Goal: Information Seeking & Learning: Find specific fact

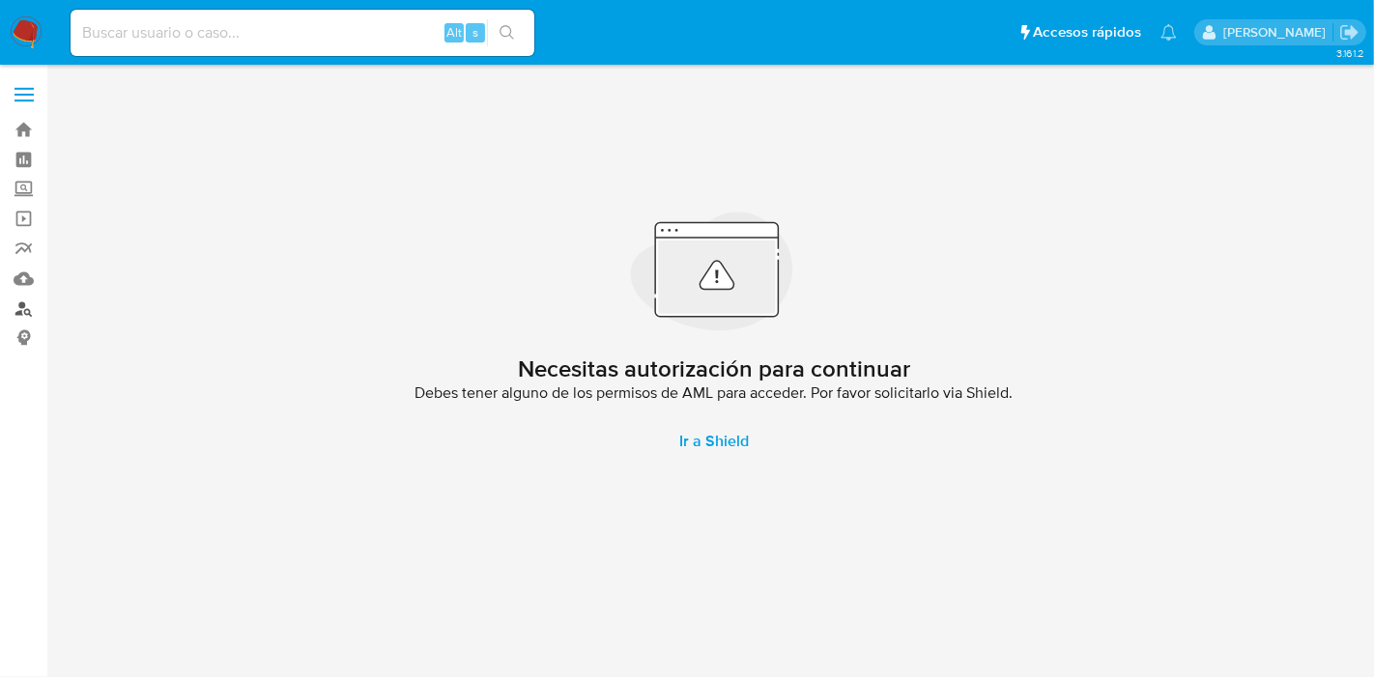
click at [31, 313] on link "Buscador de personas" at bounding box center [115, 309] width 230 height 30
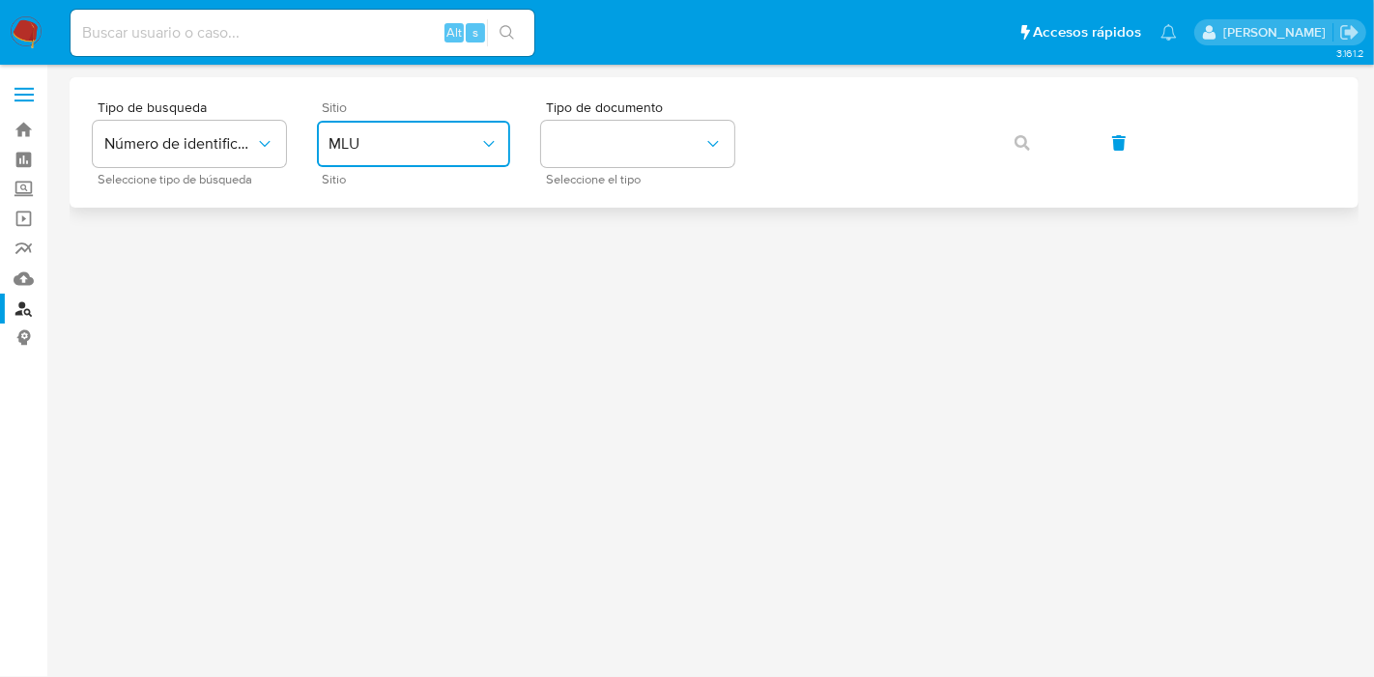
click at [458, 142] on span "MLU" at bounding box center [403, 143] width 151 height 19
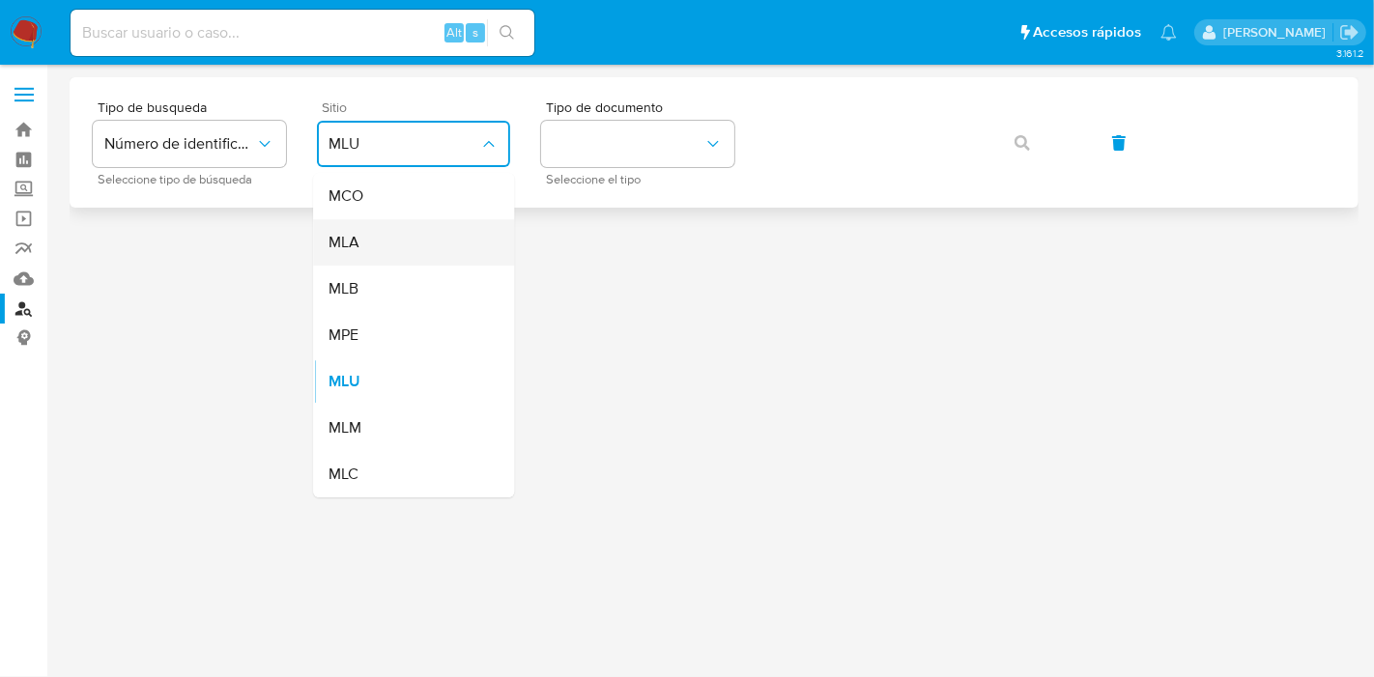
click at [403, 246] on div "MLA" at bounding box center [407, 242] width 158 height 46
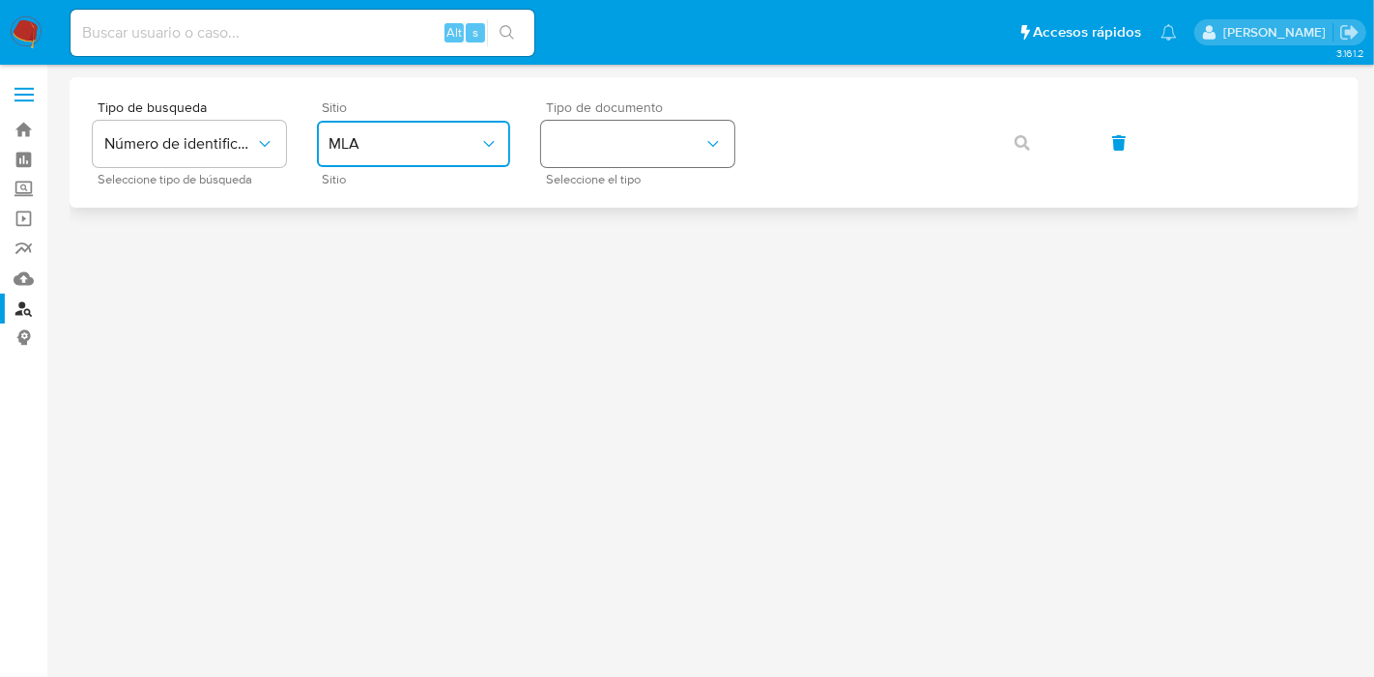
click at [694, 138] on button "identificationType" at bounding box center [637, 144] width 193 height 46
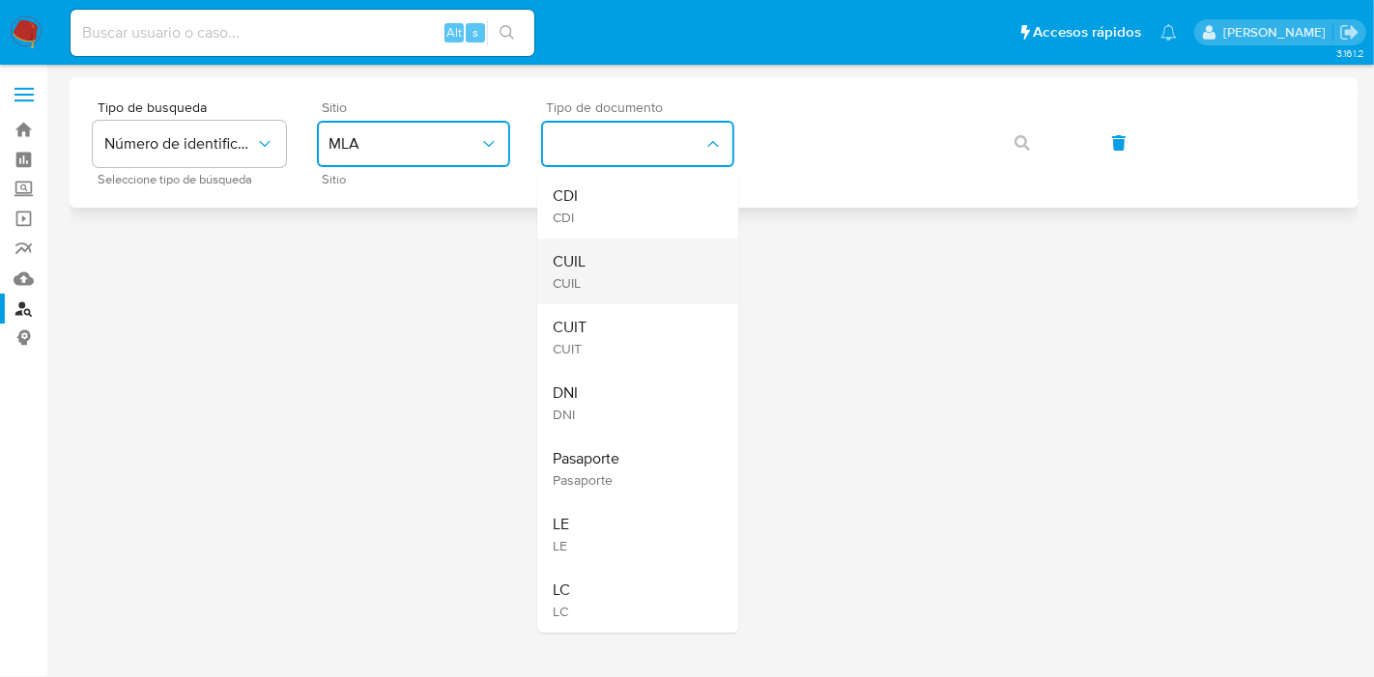
click at [635, 267] on div "CUIL CUIL" at bounding box center [632, 272] width 158 height 66
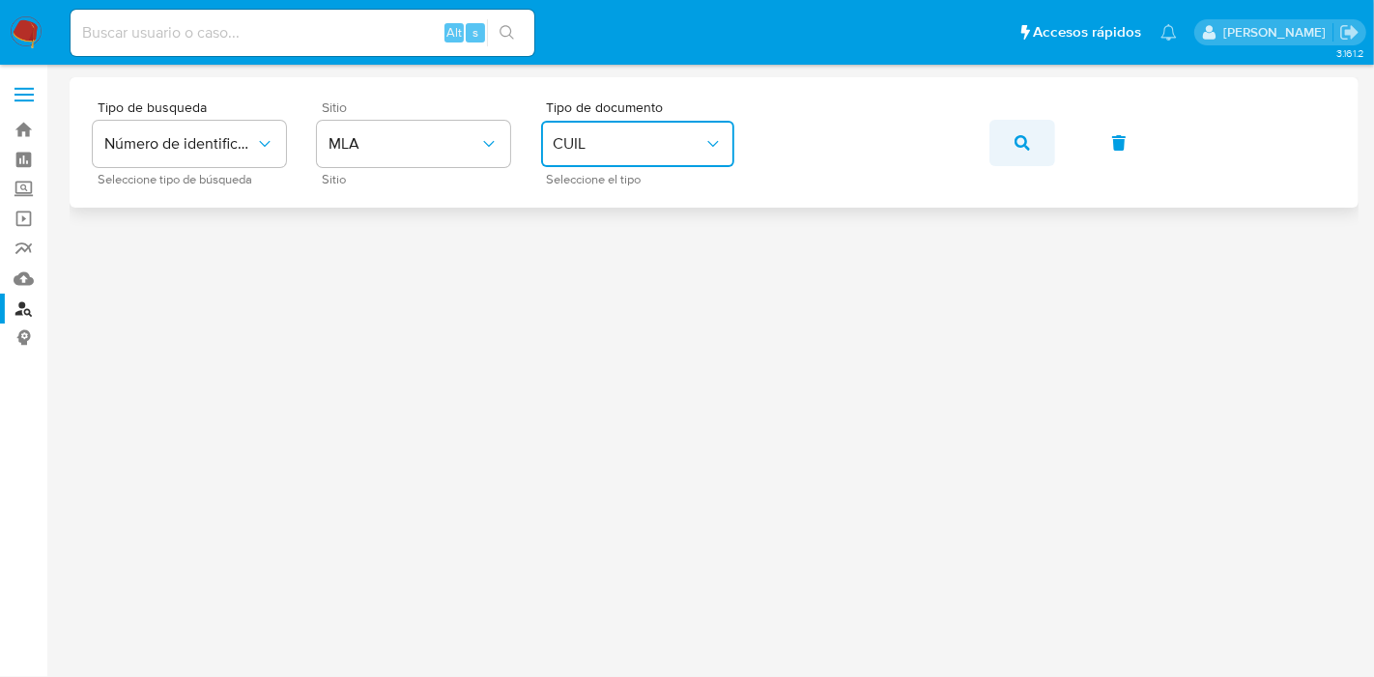
click at [1018, 135] on icon "button" at bounding box center [1021, 142] width 15 height 15
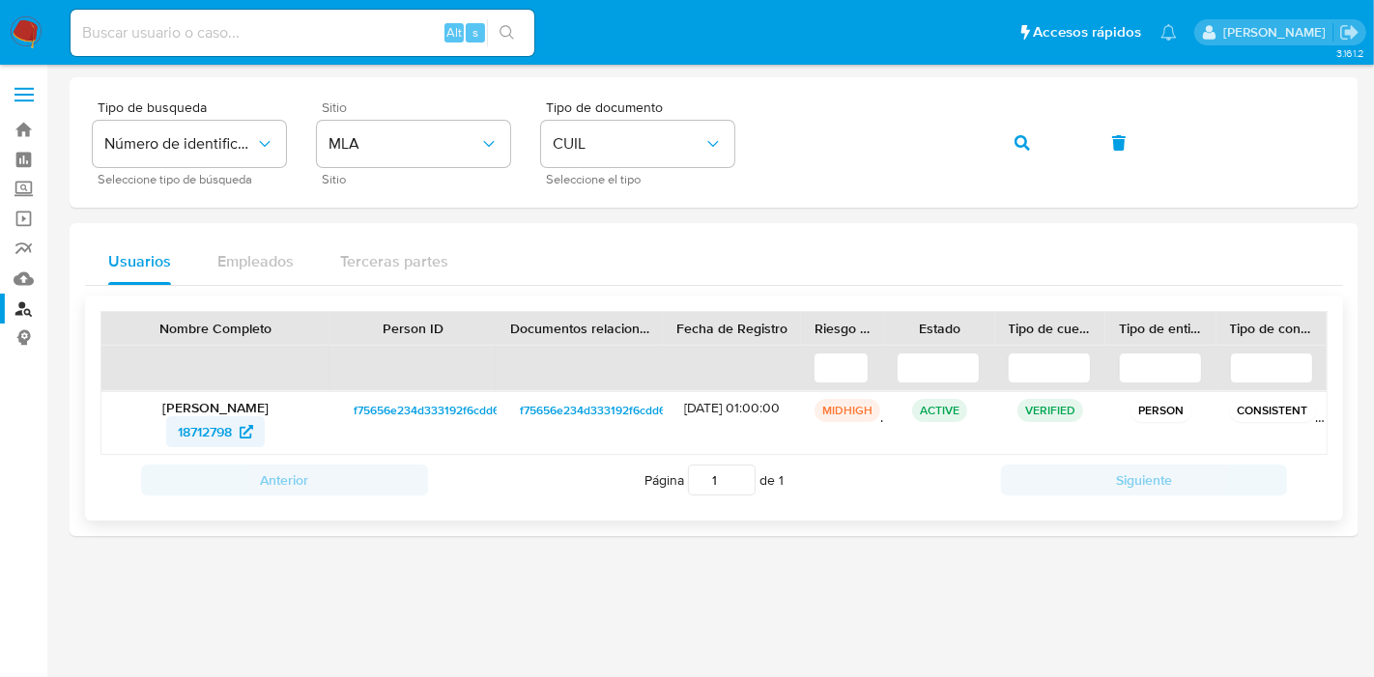
click at [204, 430] on span "18712798" at bounding box center [205, 431] width 54 height 31
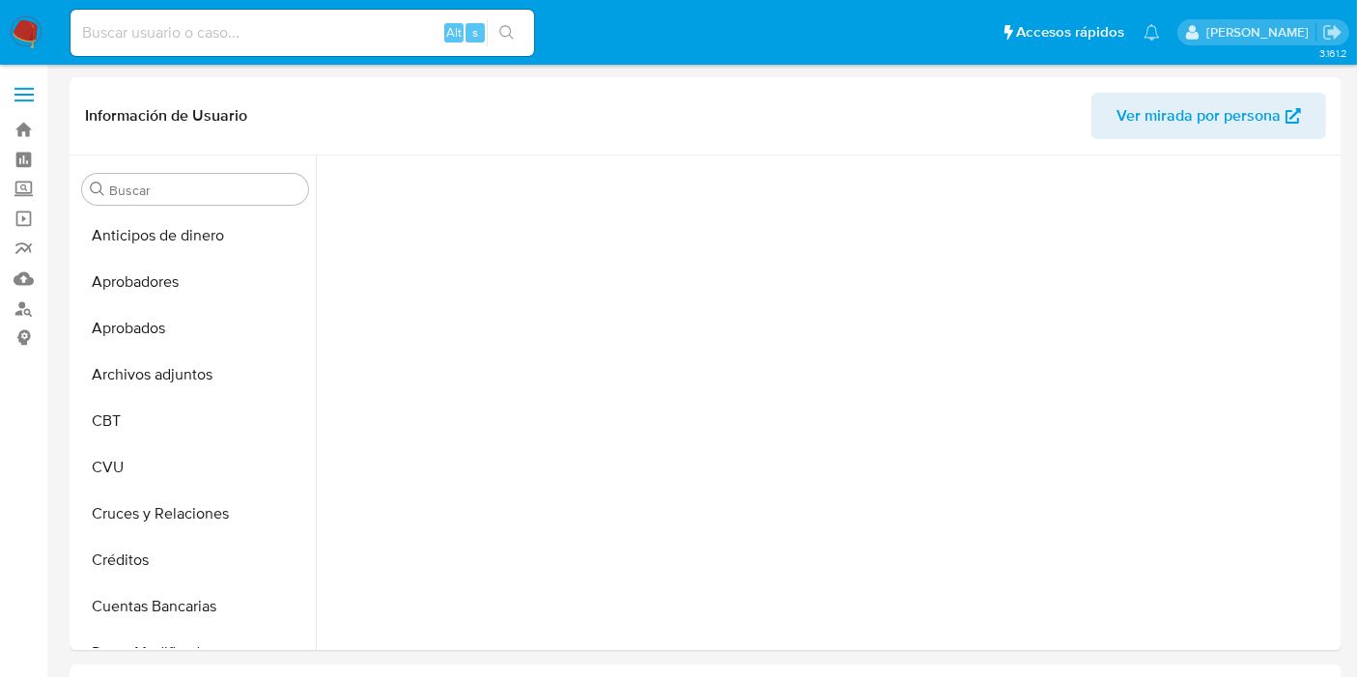
scroll to position [847, 0]
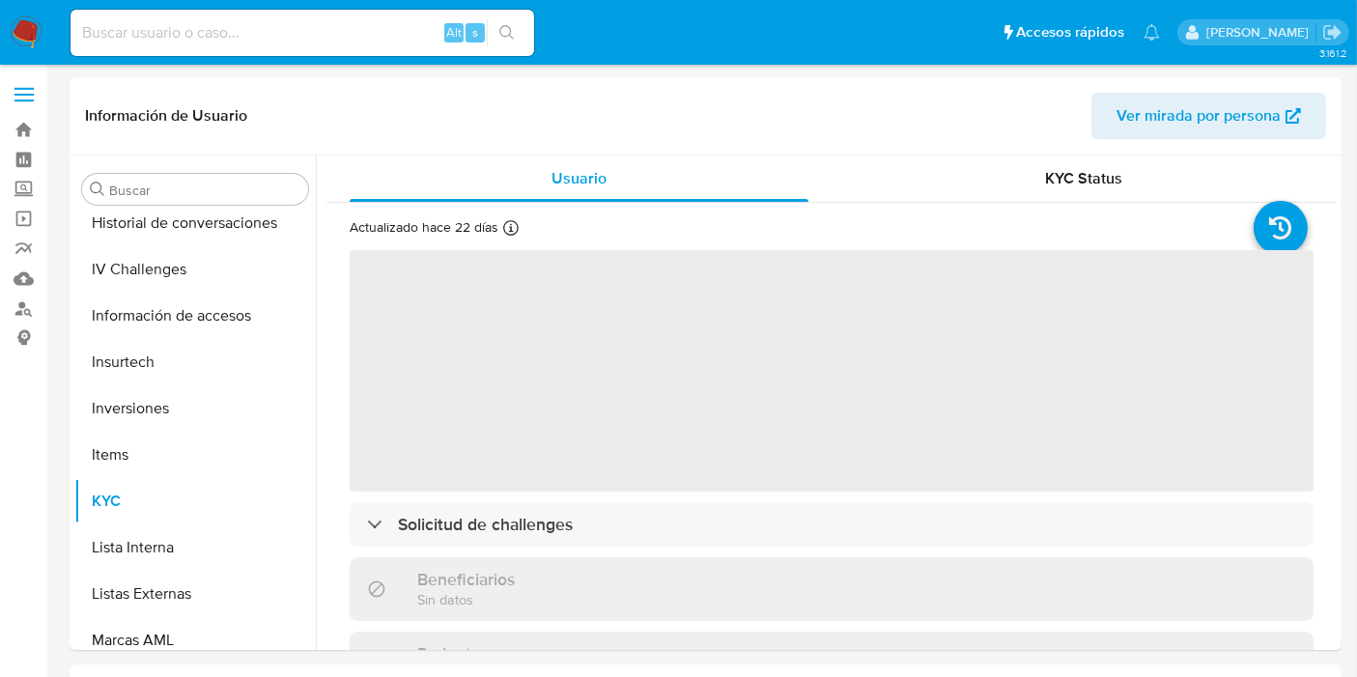
select select "10"
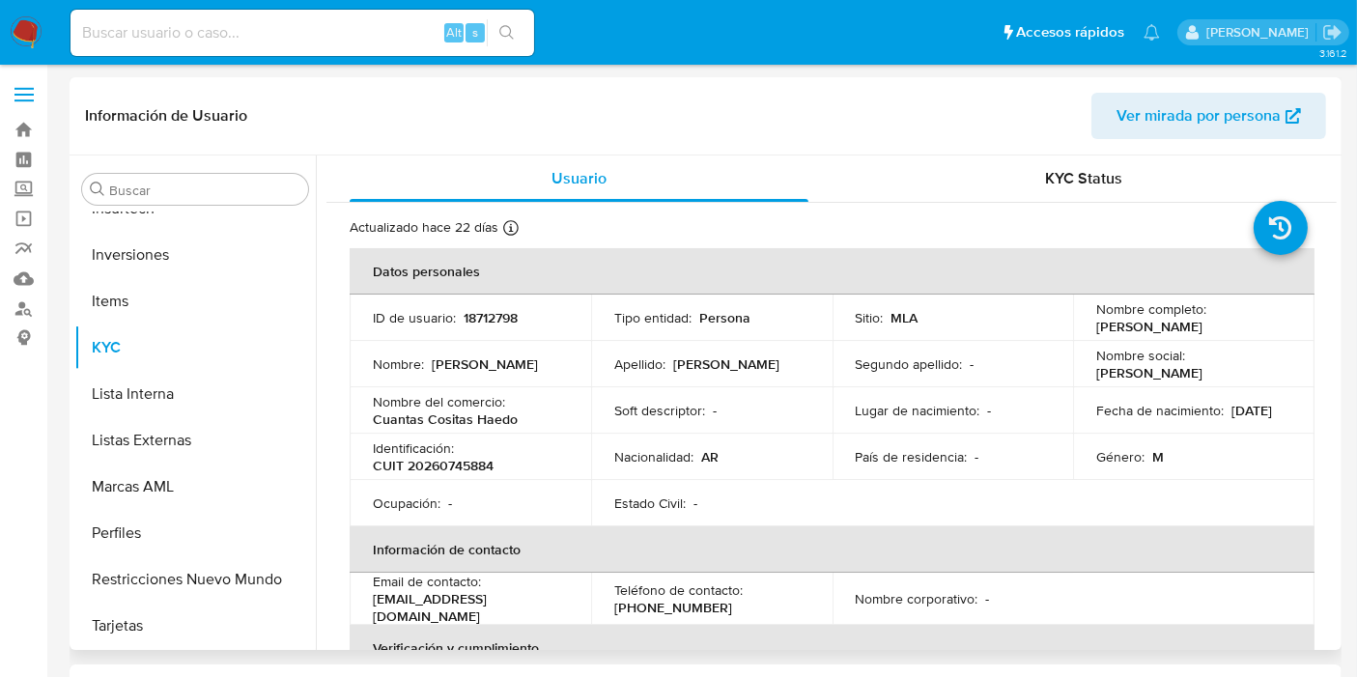
scroll to position [107, 0]
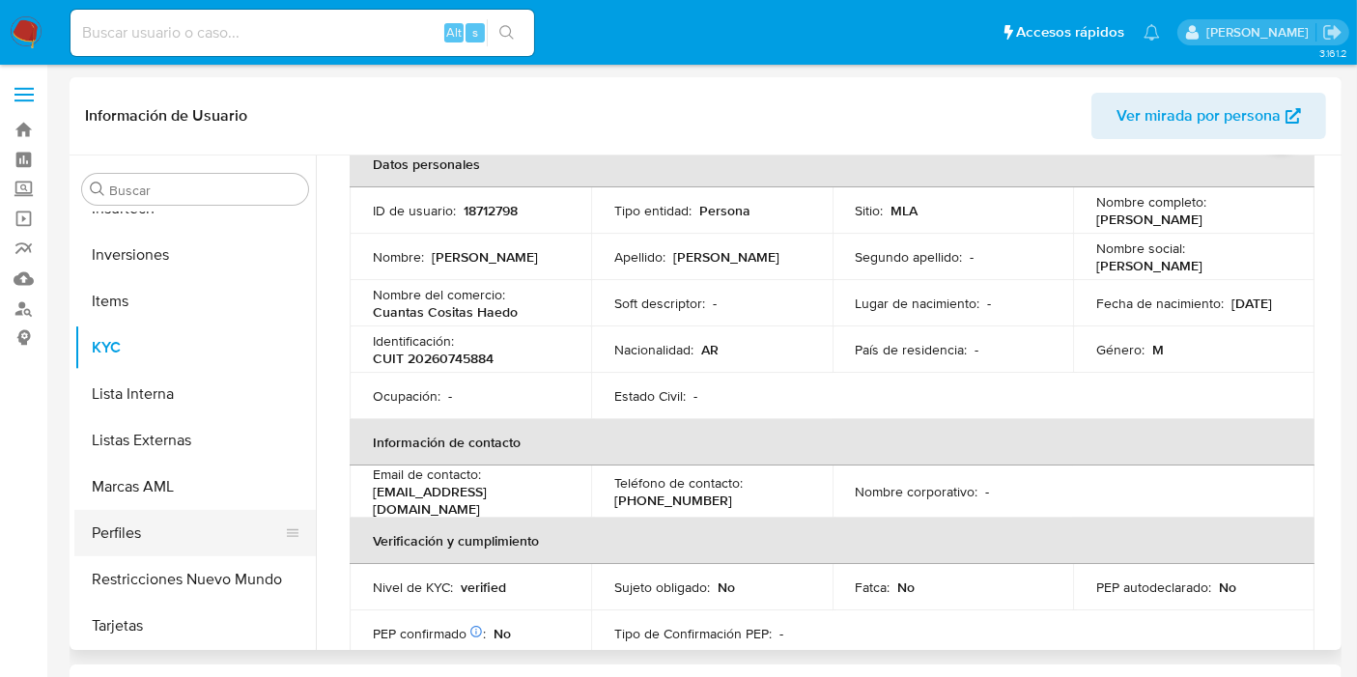
click at [133, 535] on button "Perfiles" at bounding box center [187, 533] width 226 height 46
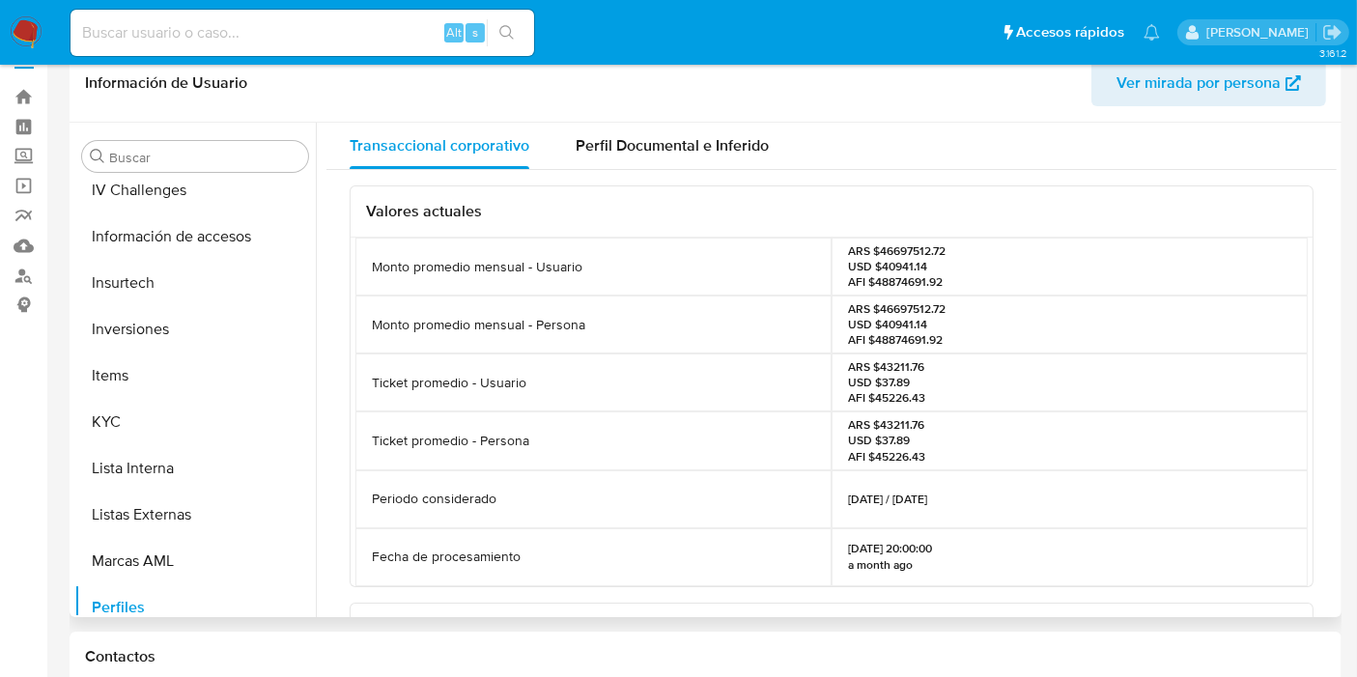
scroll to position [0, 0]
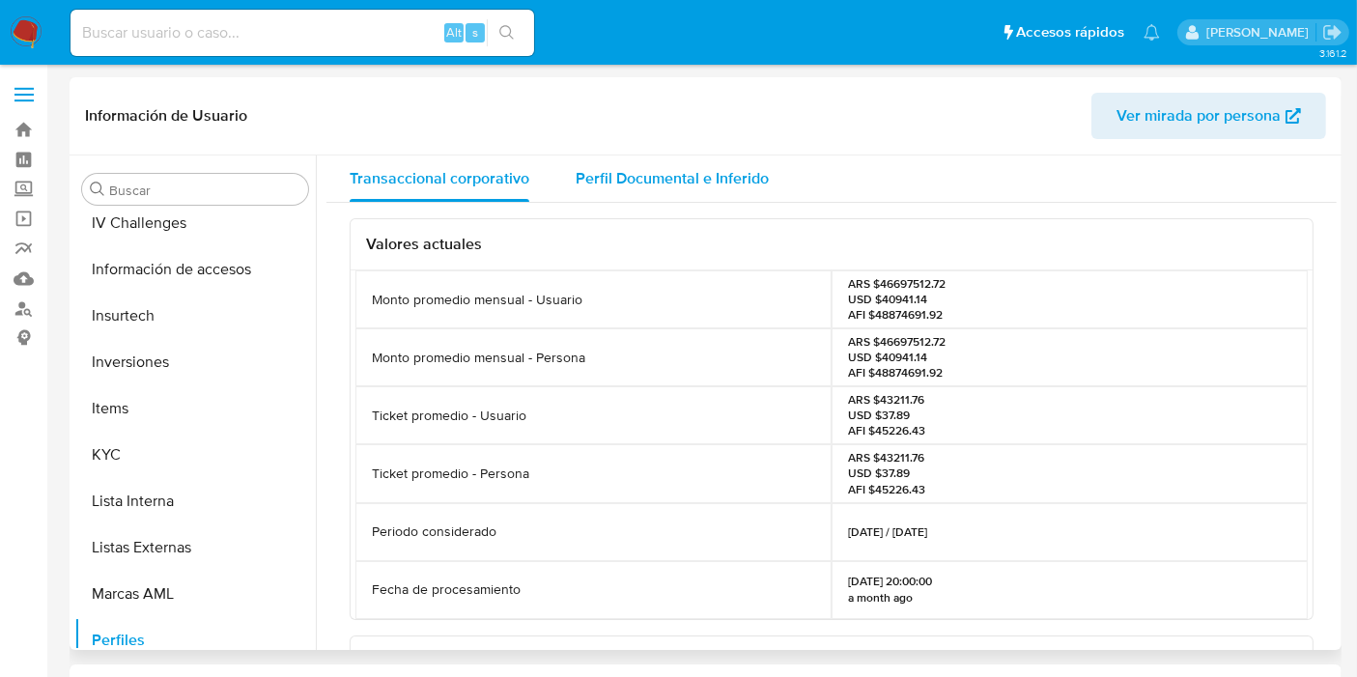
click at [699, 175] on span "Perfil Documental e Inferido" at bounding box center [672, 178] width 193 height 22
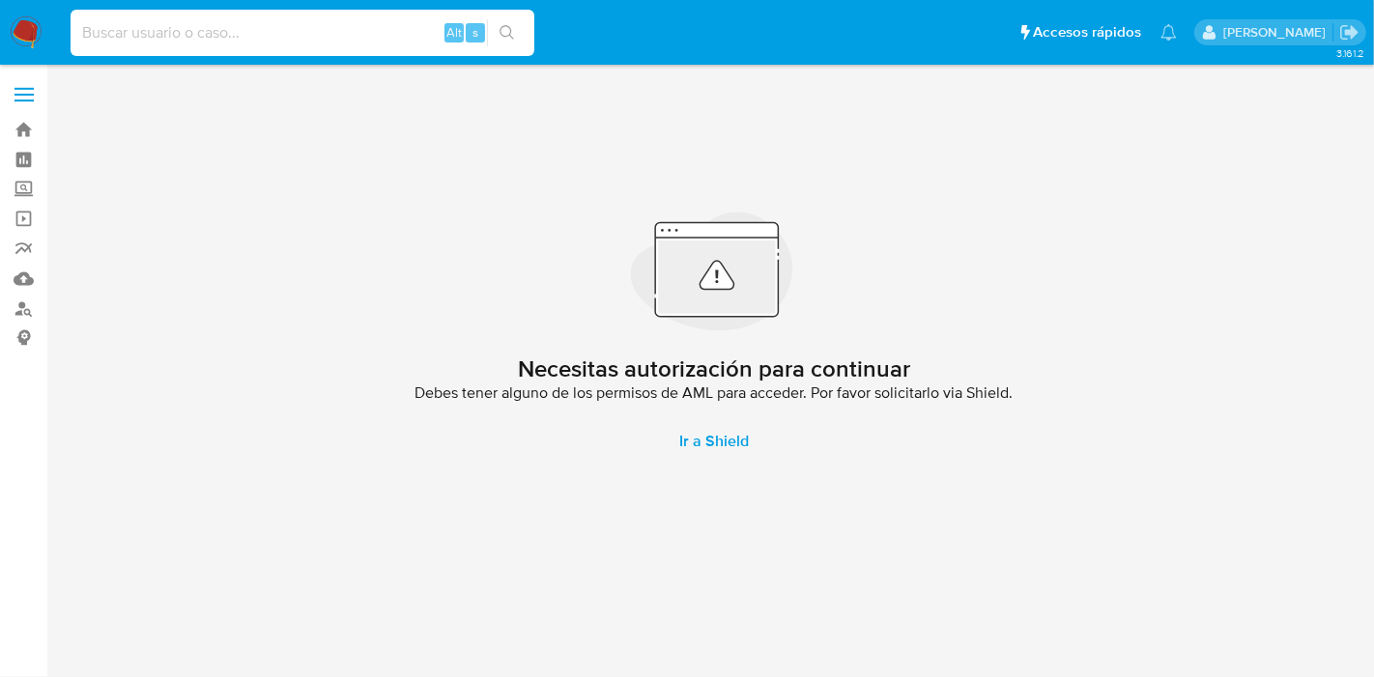
click at [207, 39] on input at bounding box center [303, 32] width 464 height 25
paste input "1966326832"
type input "1966326832"
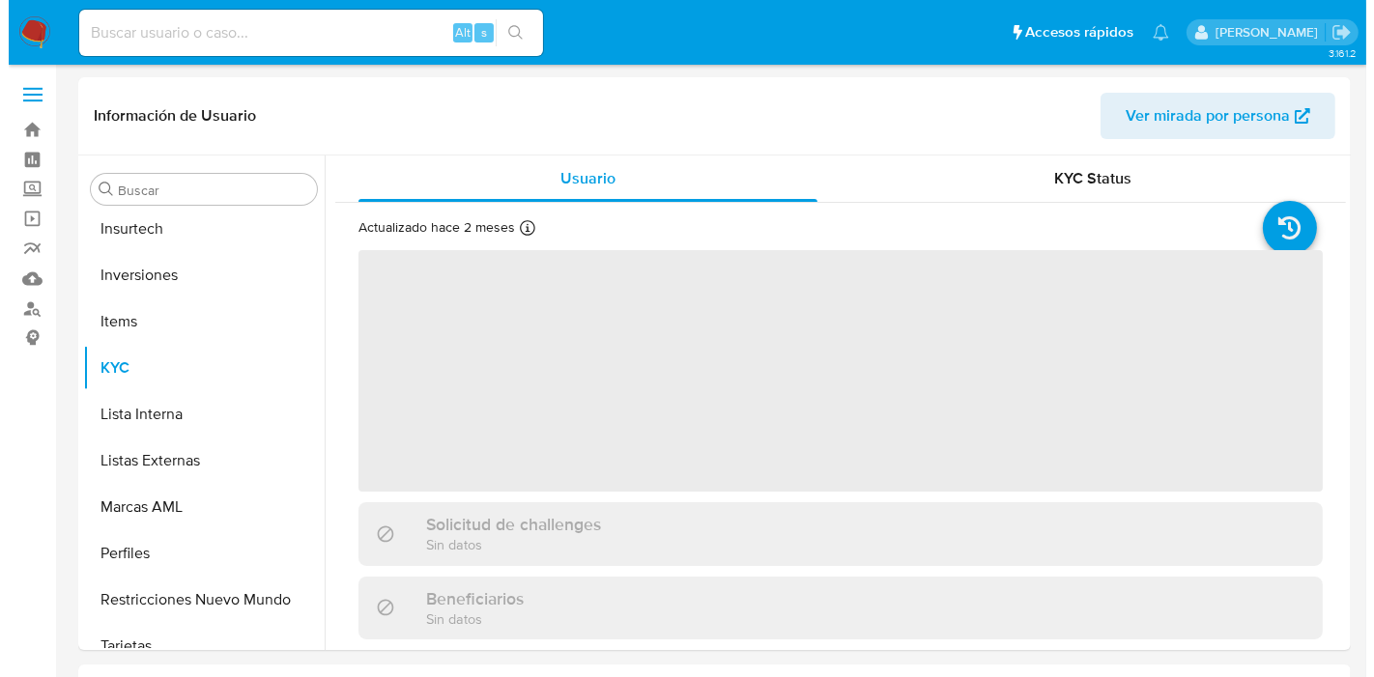
scroll to position [1001, 0]
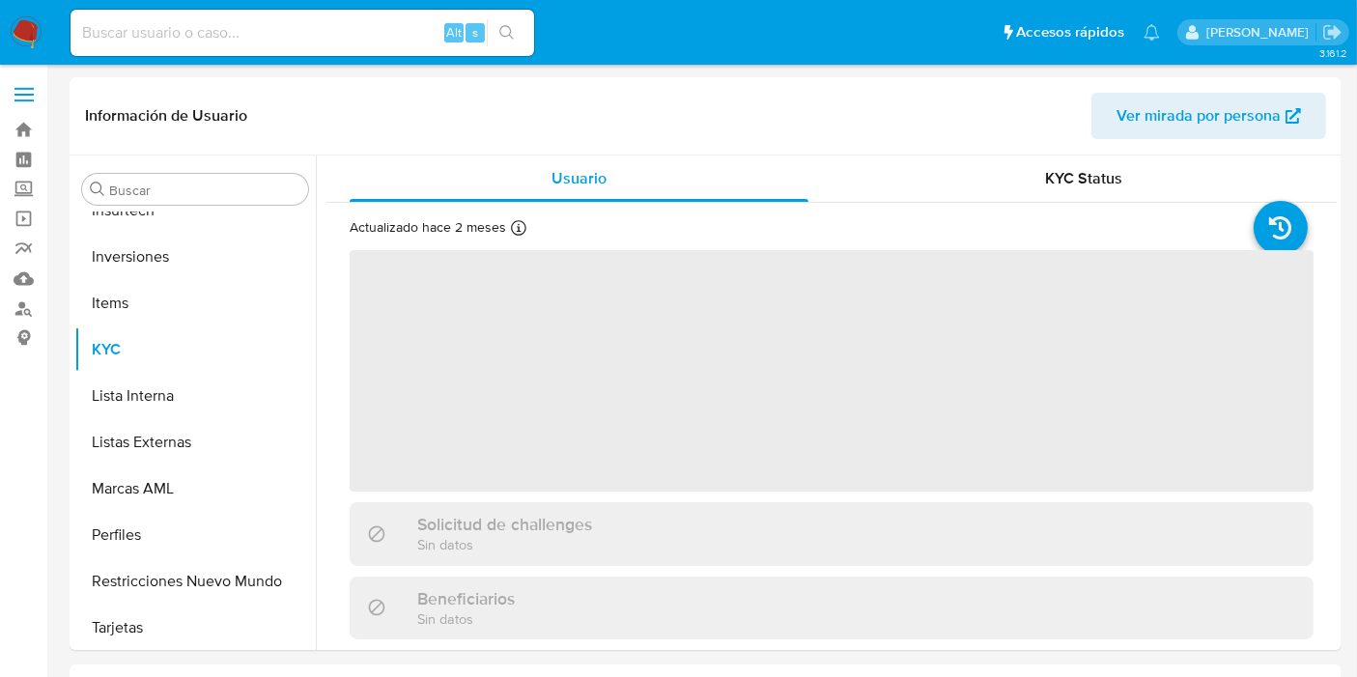
scroll to position [1001, 0]
select select "10"
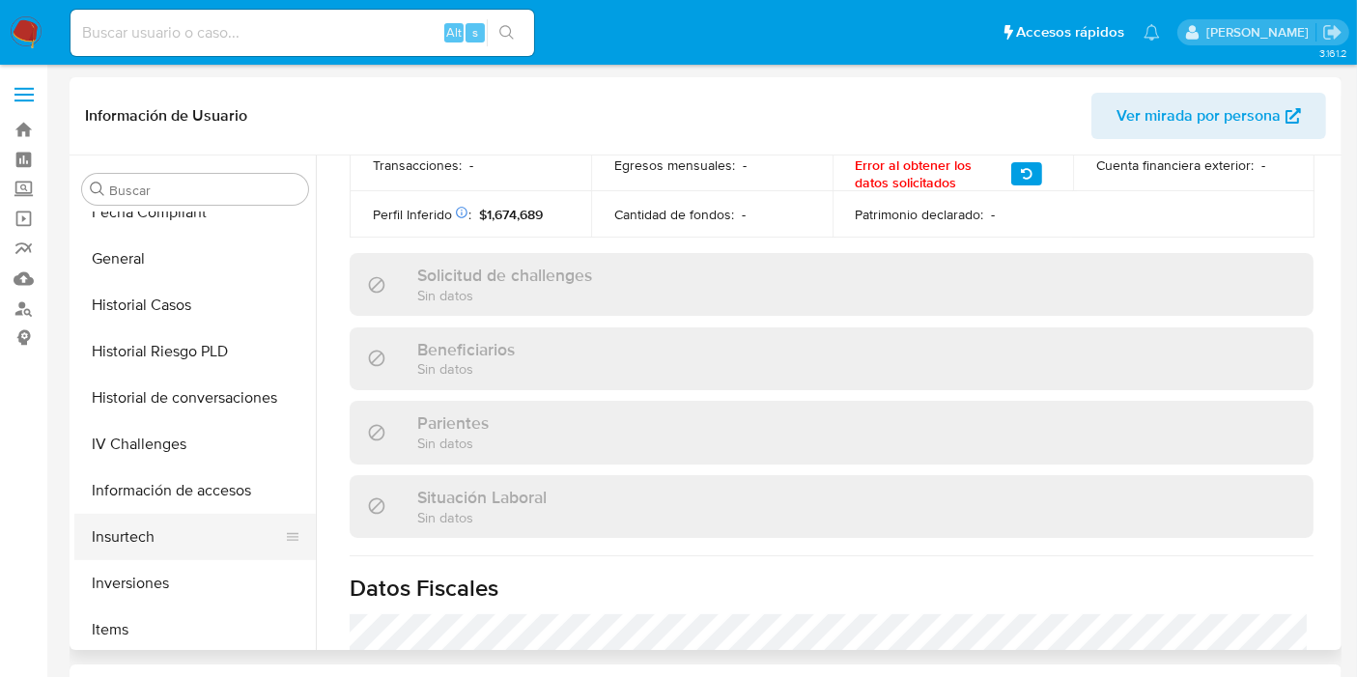
scroll to position [751, 0]
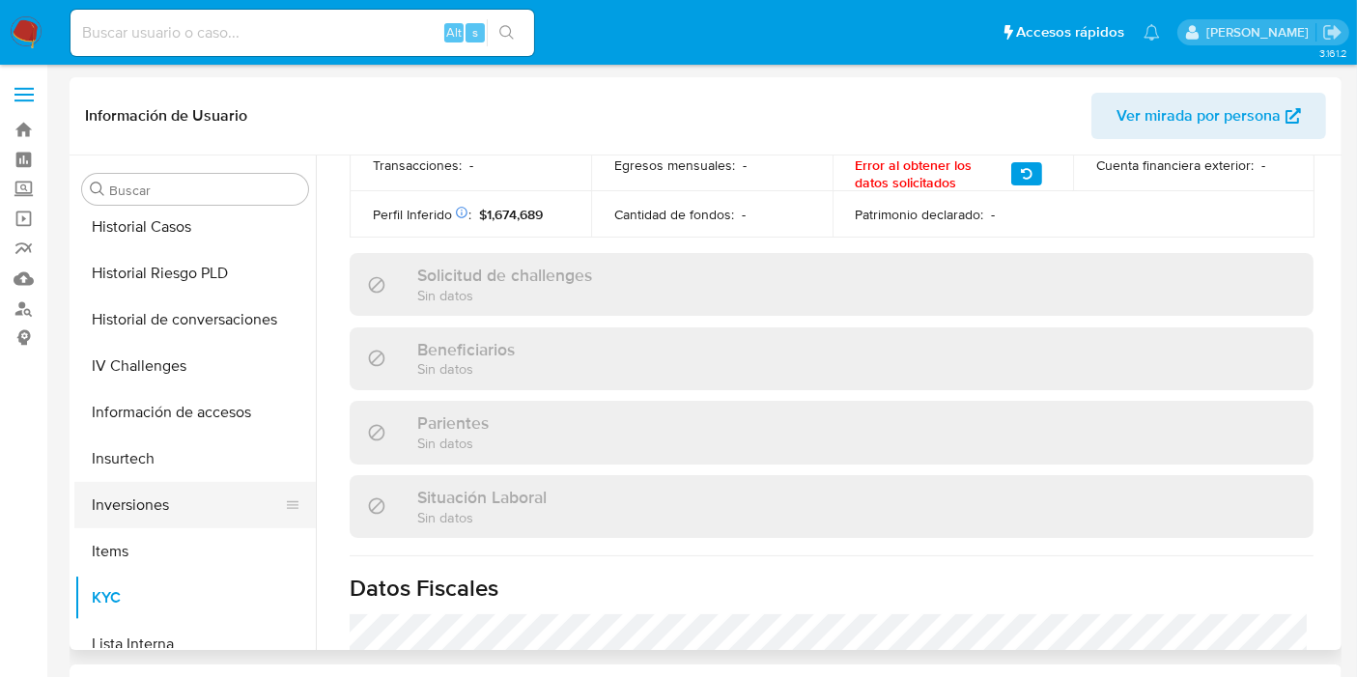
click at [143, 507] on button "Inversiones" at bounding box center [187, 505] width 226 height 46
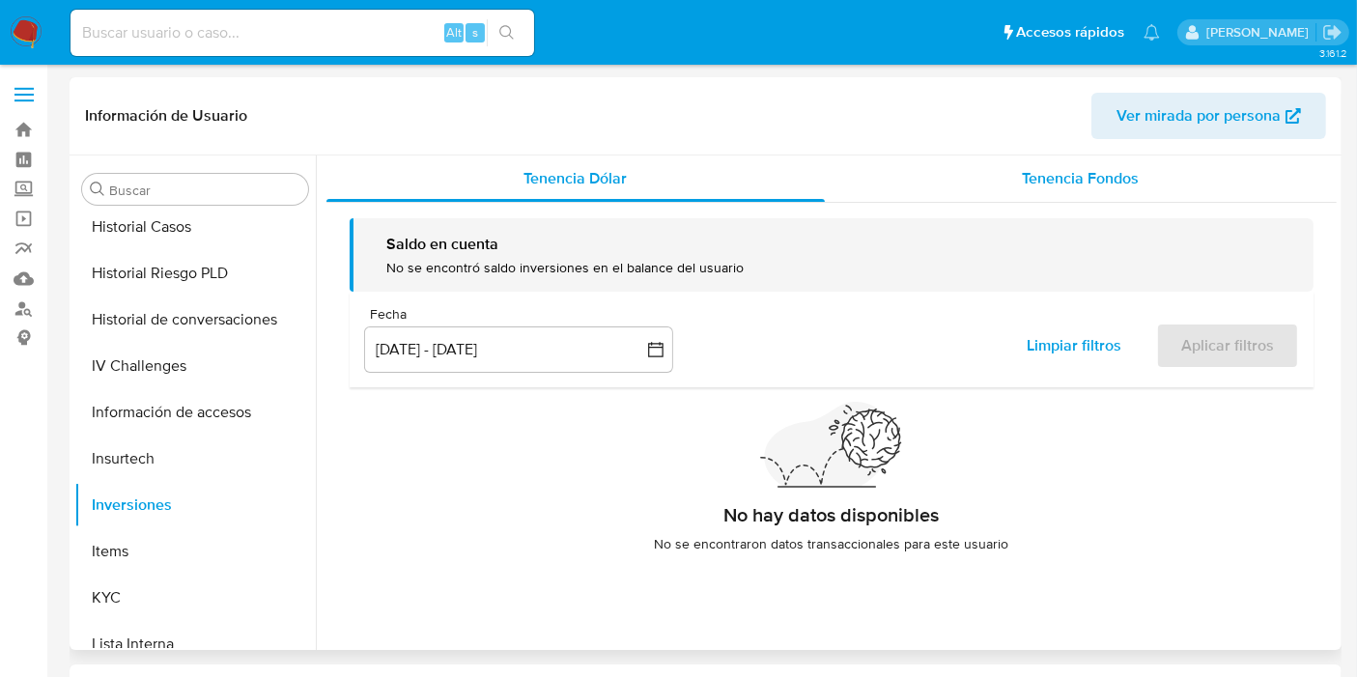
click at [1035, 183] on span "Tenencia Fondos" at bounding box center [1081, 178] width 117 height 22
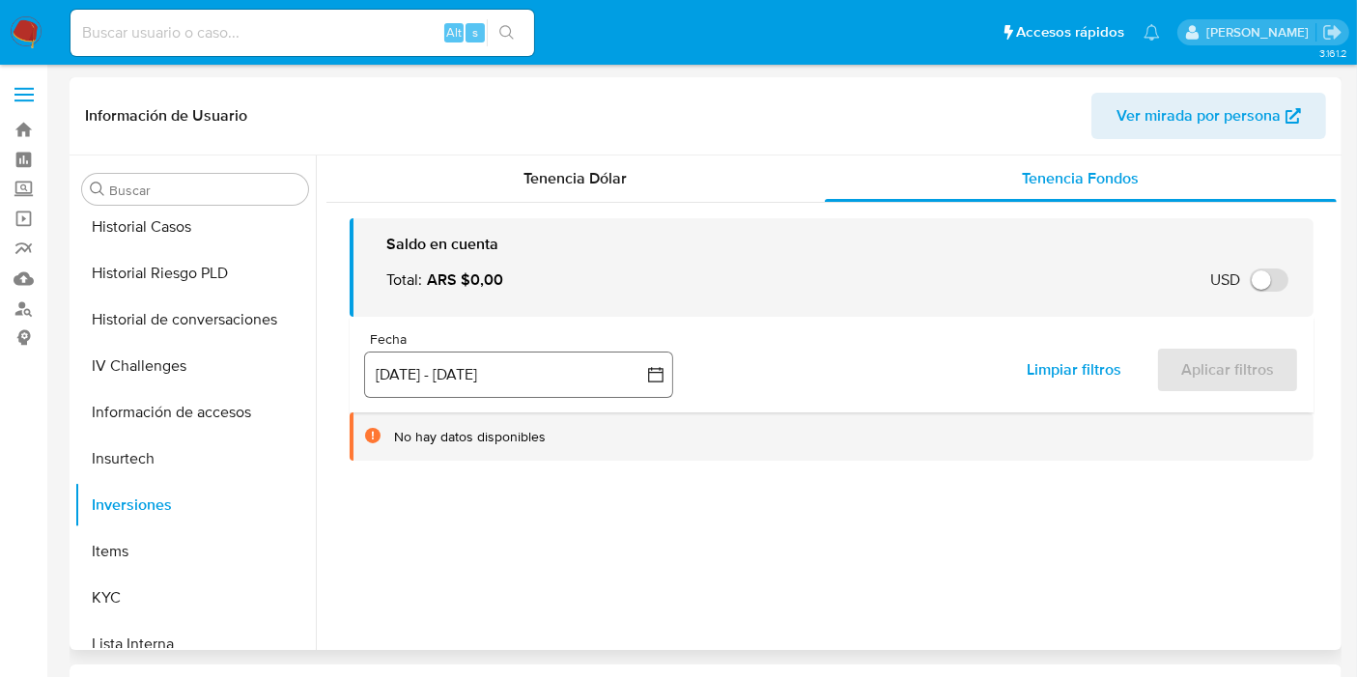
click at [650, 385] on button "4 jul 2025 - 1 oct 2025" at bounding box center [518, 375] width 309 height 46
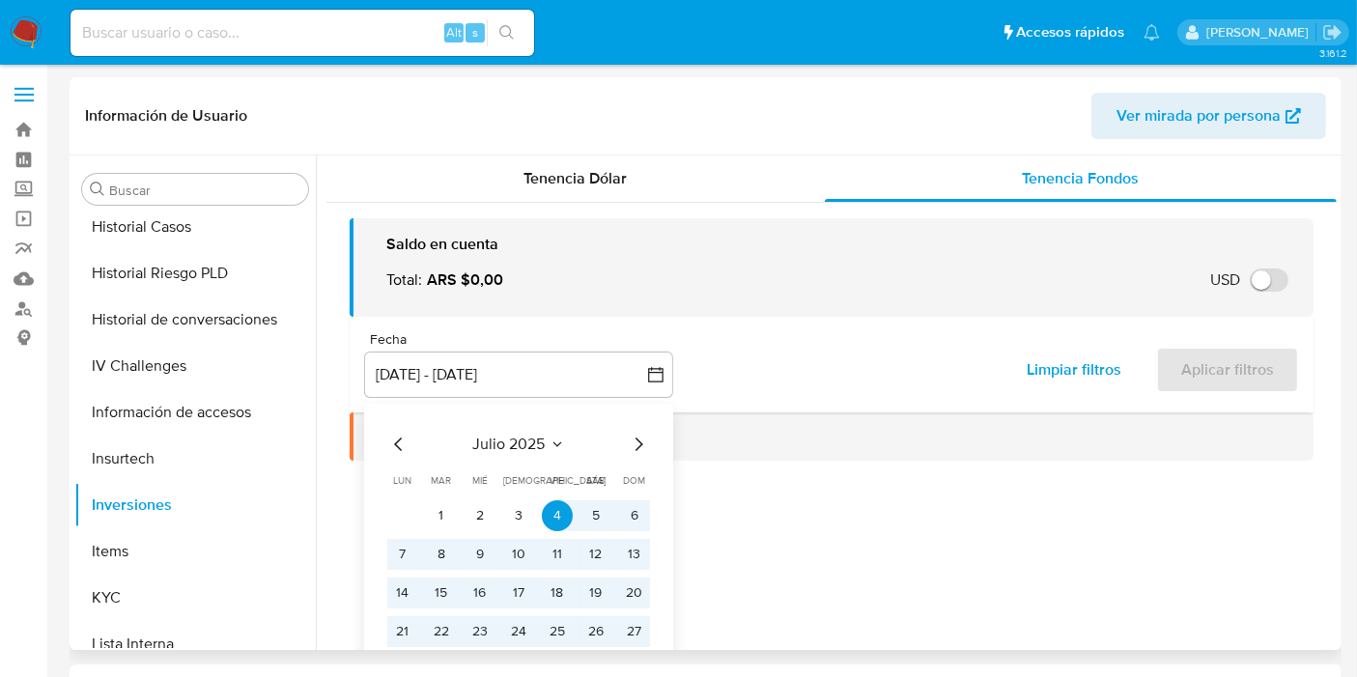
click at [397, 438] on icon "Mes anterior" at bounding box center [398, 444] width 23 height 23
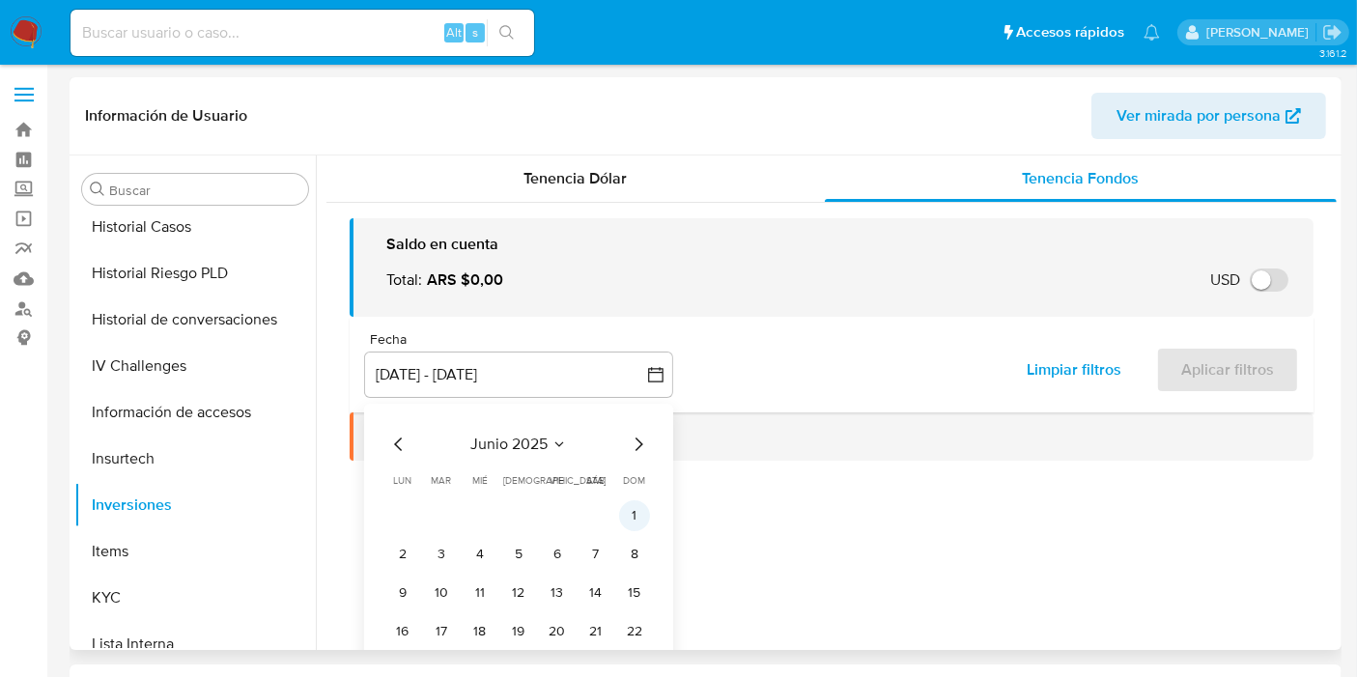
click at [629, 512] on button "1" at bounding box center [634, 515] width 31 height 31
click at [638, 441] on icon "Mes siguiente" at bounding box center [638, 444] width 23 height 23
click at [647, 438] on icon "Mes siguiente" at bounding box center [638, 444] width 23 height 23
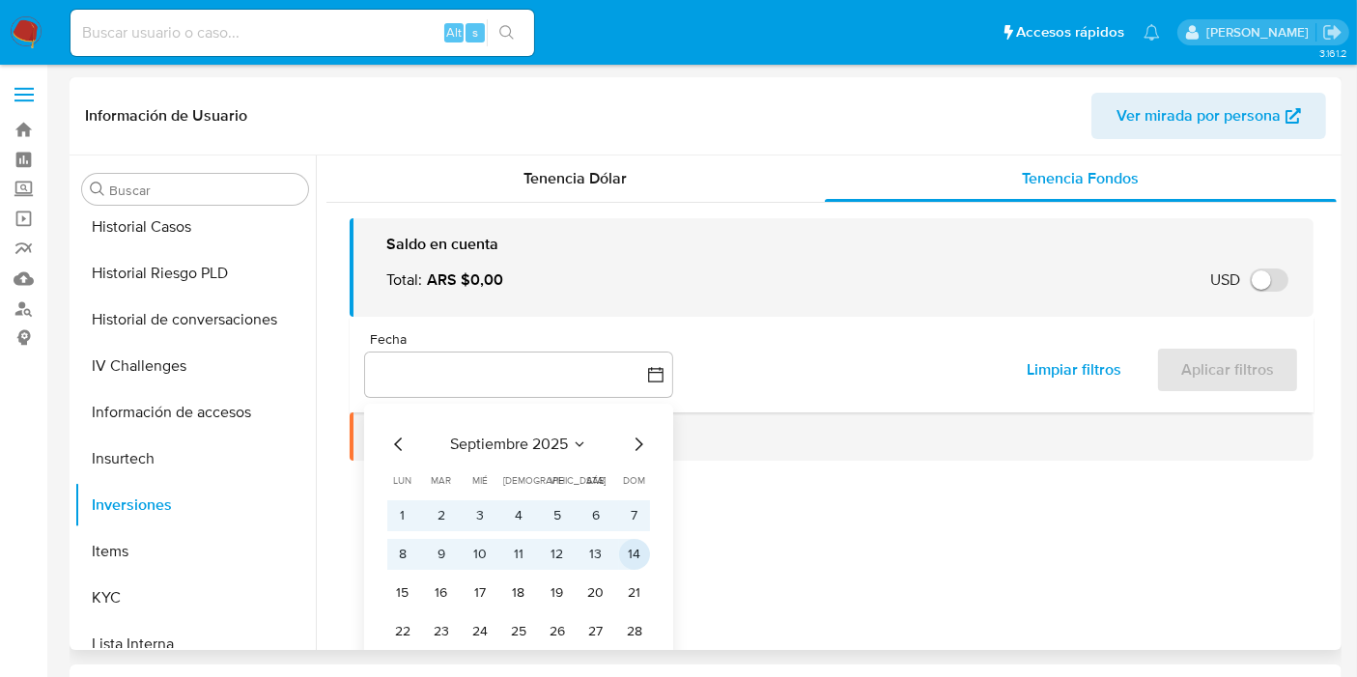
click at [642, 442] on icon "Mes siguiente" at bounding box center [638, 444] width 23 height 23
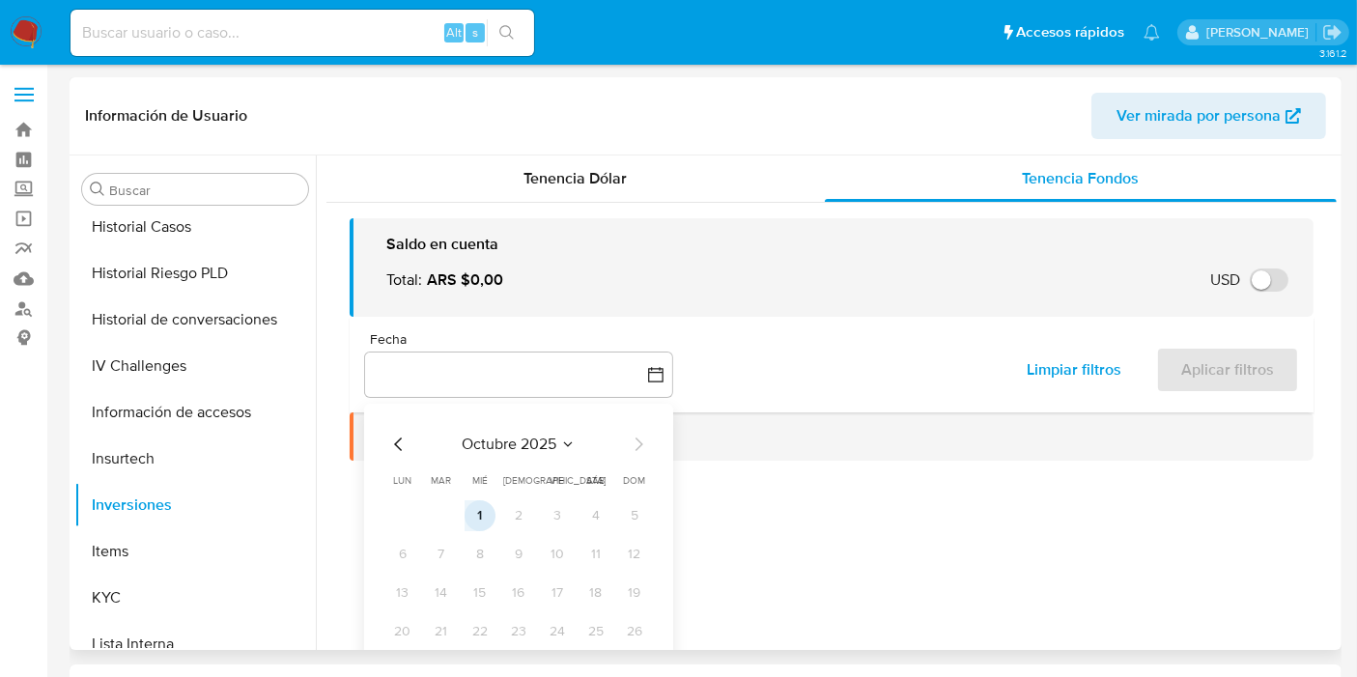
click at [484, 517] on button "1" at bounding box center [480, 515] width 31 height 31
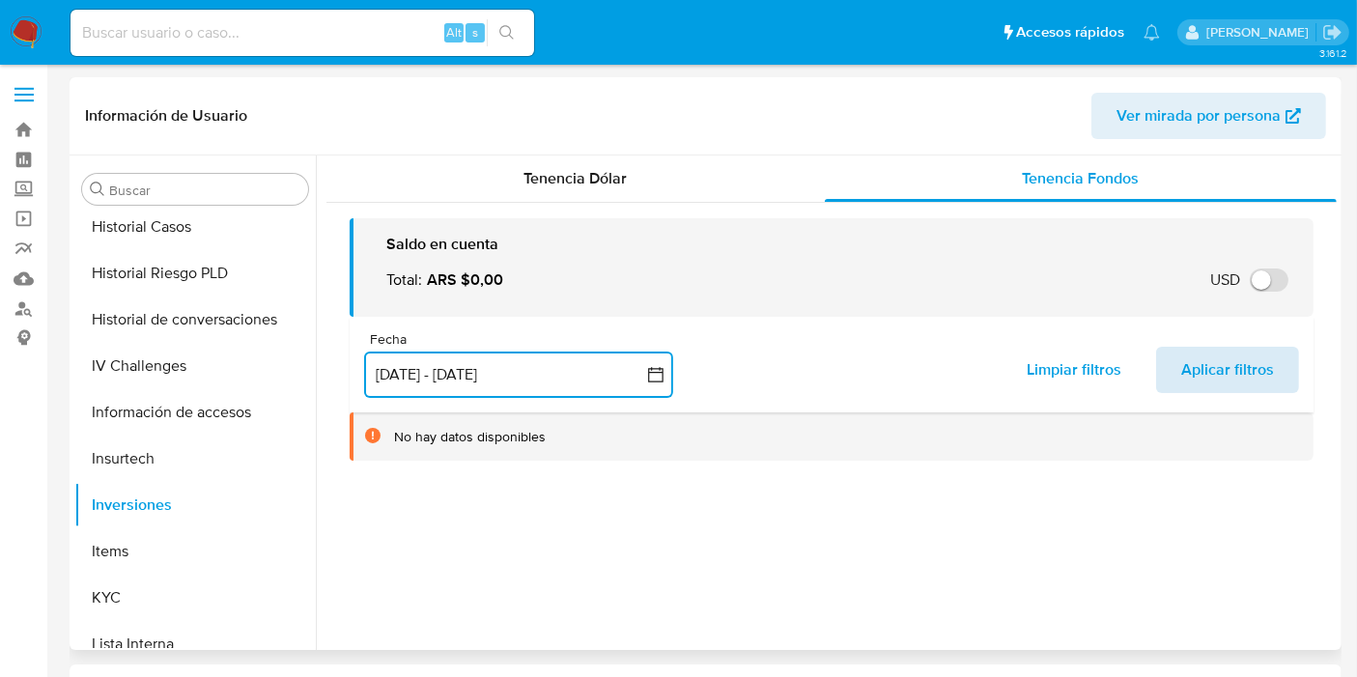
click at [1173, 384] on button "Aplicar filtros" at bounding box center [1227, 370] width 143 height 46
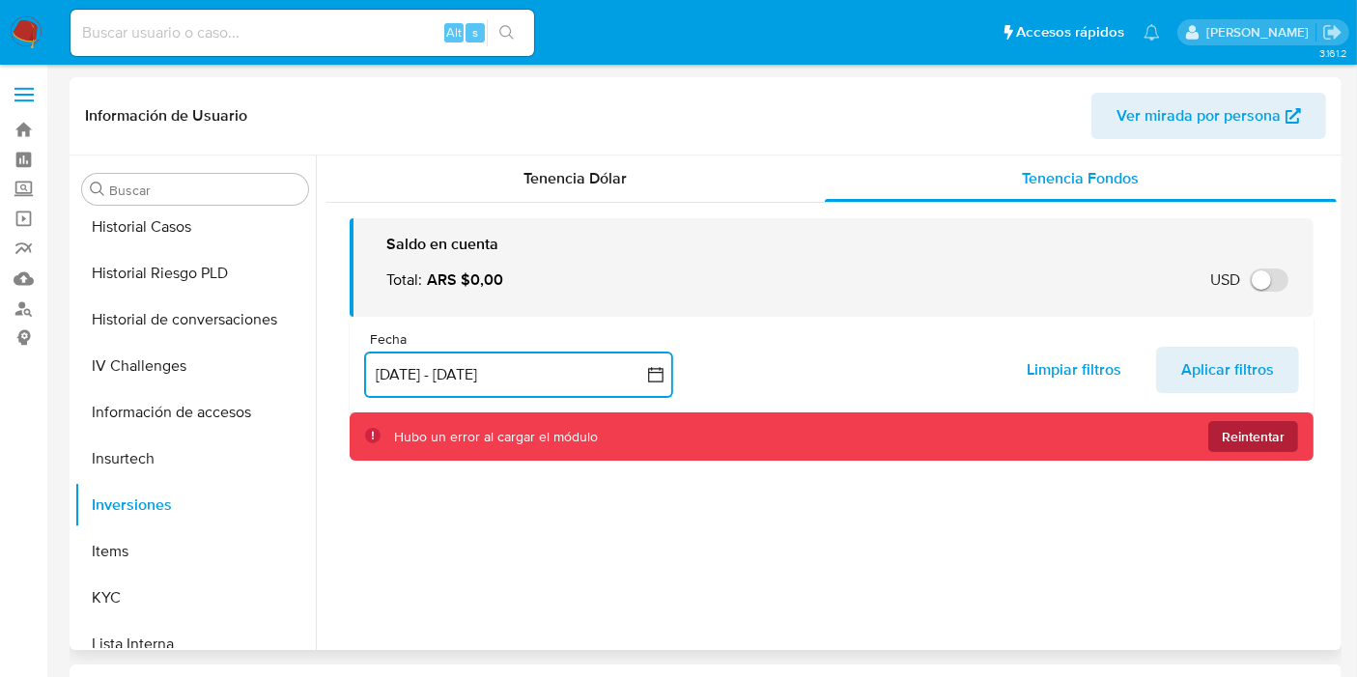
click at [1236, 442] on span "Reintentar" at bounding box center [1253, 436] width 63 height 31
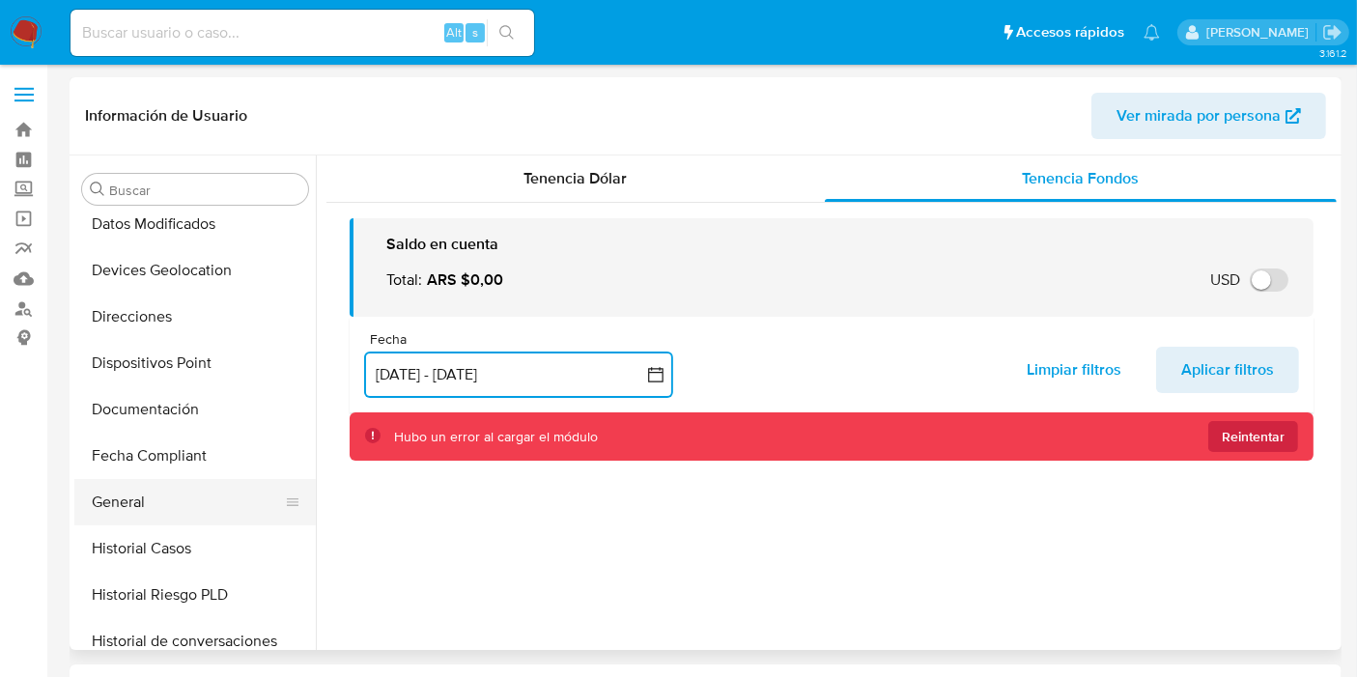
scroll to position [536, 0]
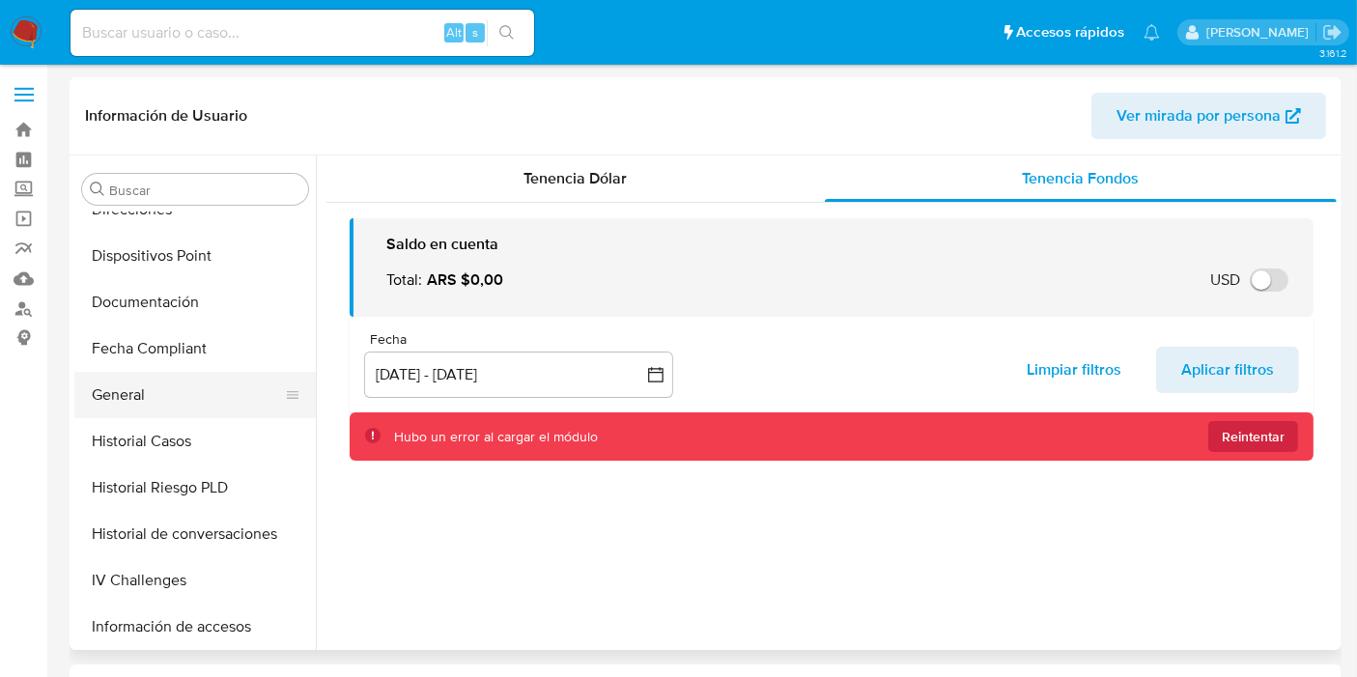
click at [162, 399] on button "General" at bounding box center [187, 395] width 226 height 46
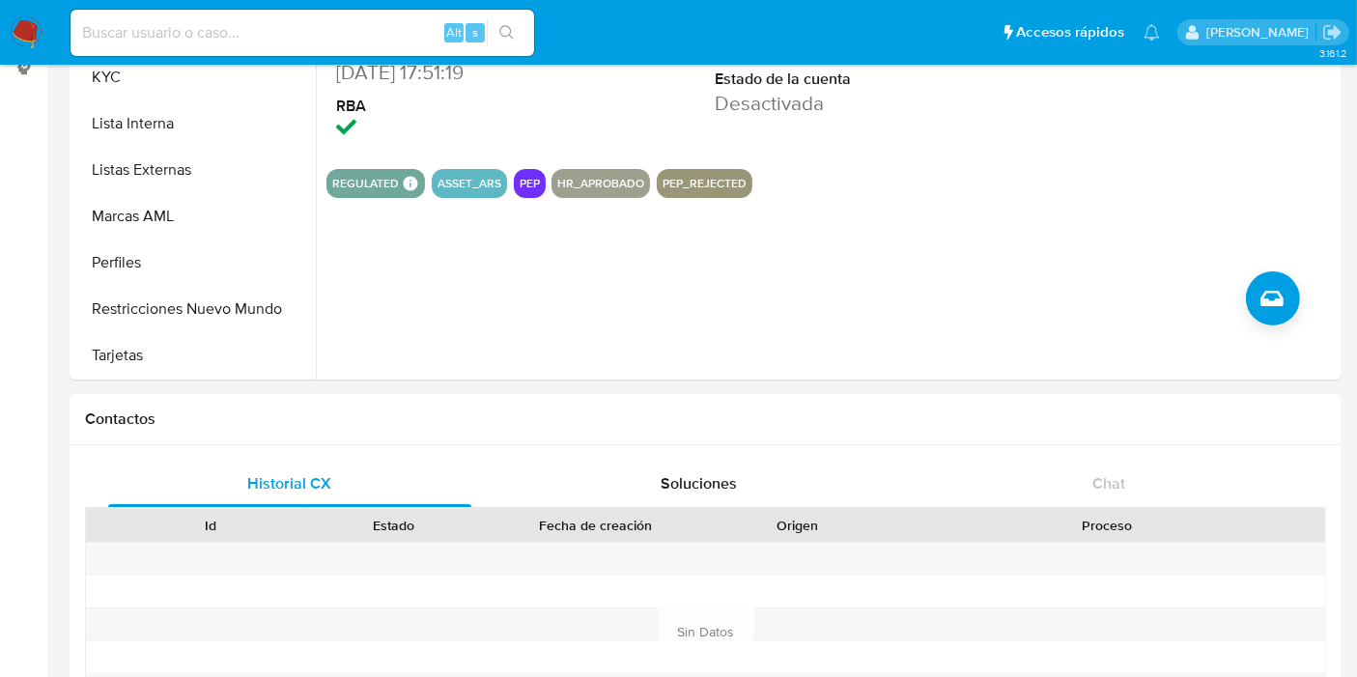
scroll to position [0, 0]
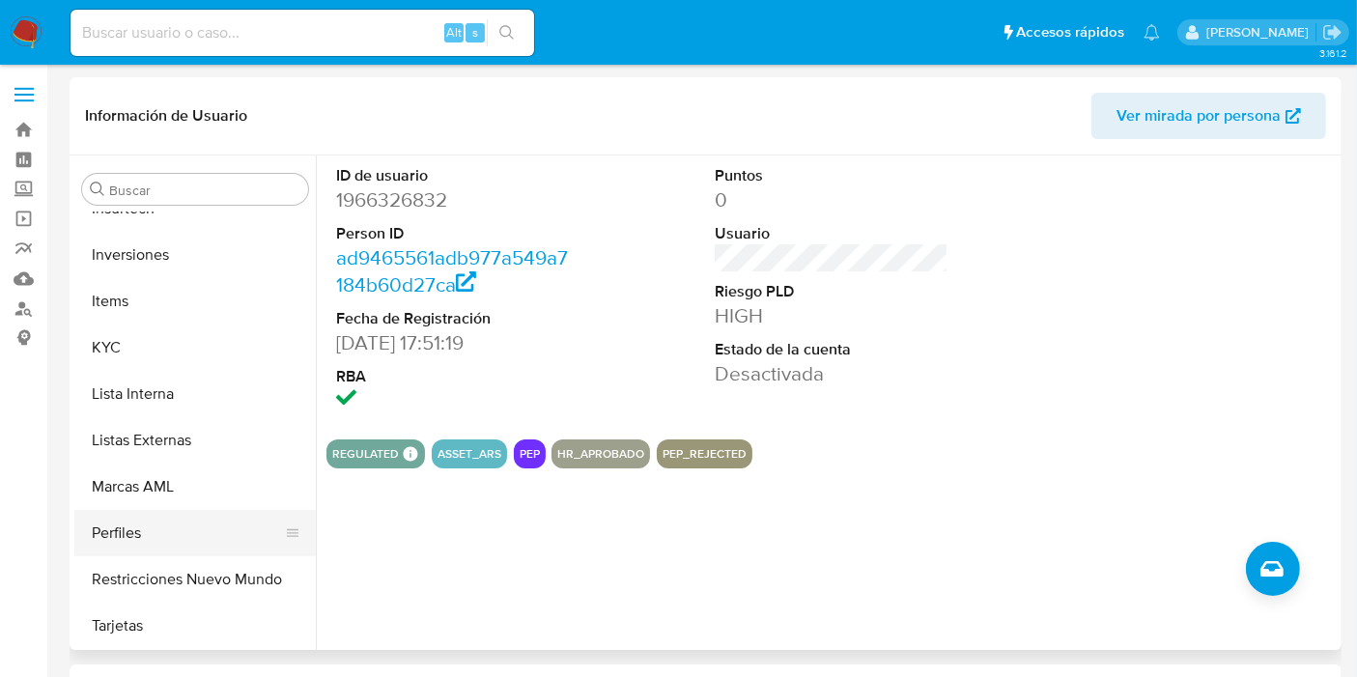
click at [177, 537] on button "Perfiles" at bounding box center [187, 533] width 226 height 46
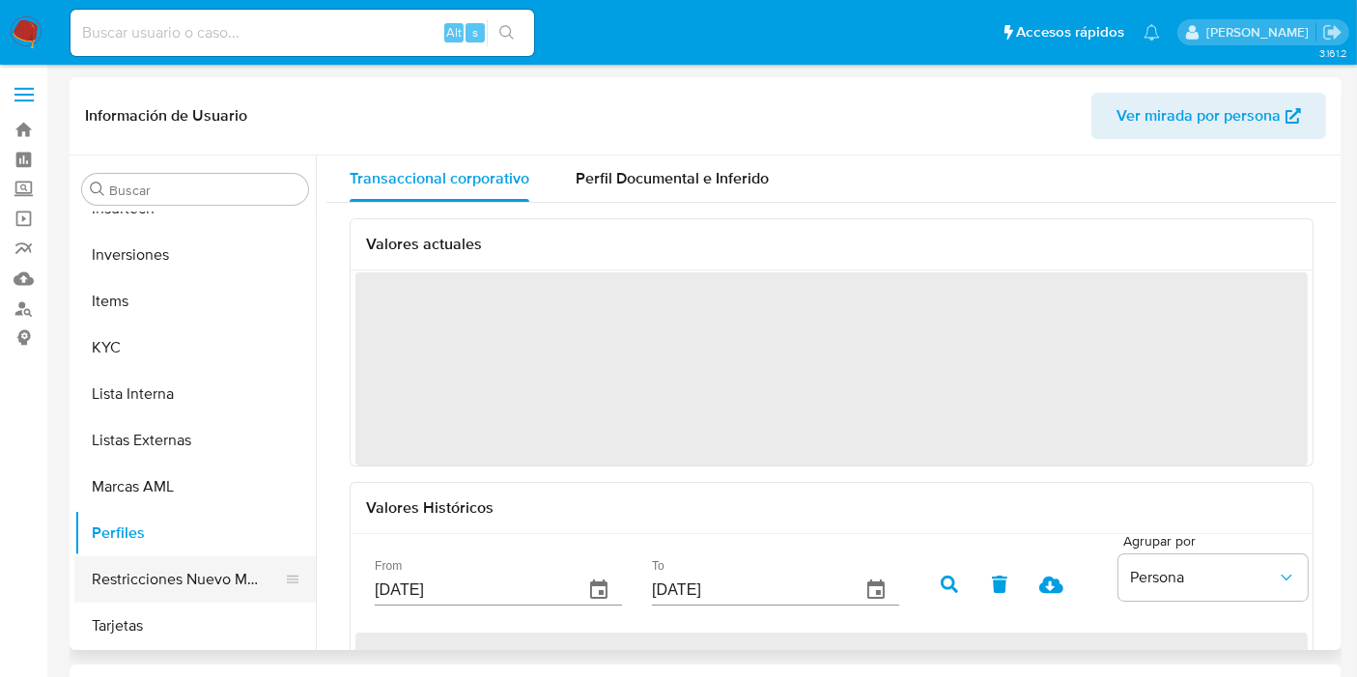
drag, startPoint x: 147, startPoint y: 615, endPoint x: 155, endPoint y: 577, distance: 39.4
click at [146, 613] on button "Tarjetas" at bounding box center [194, 626] width 241 height 46
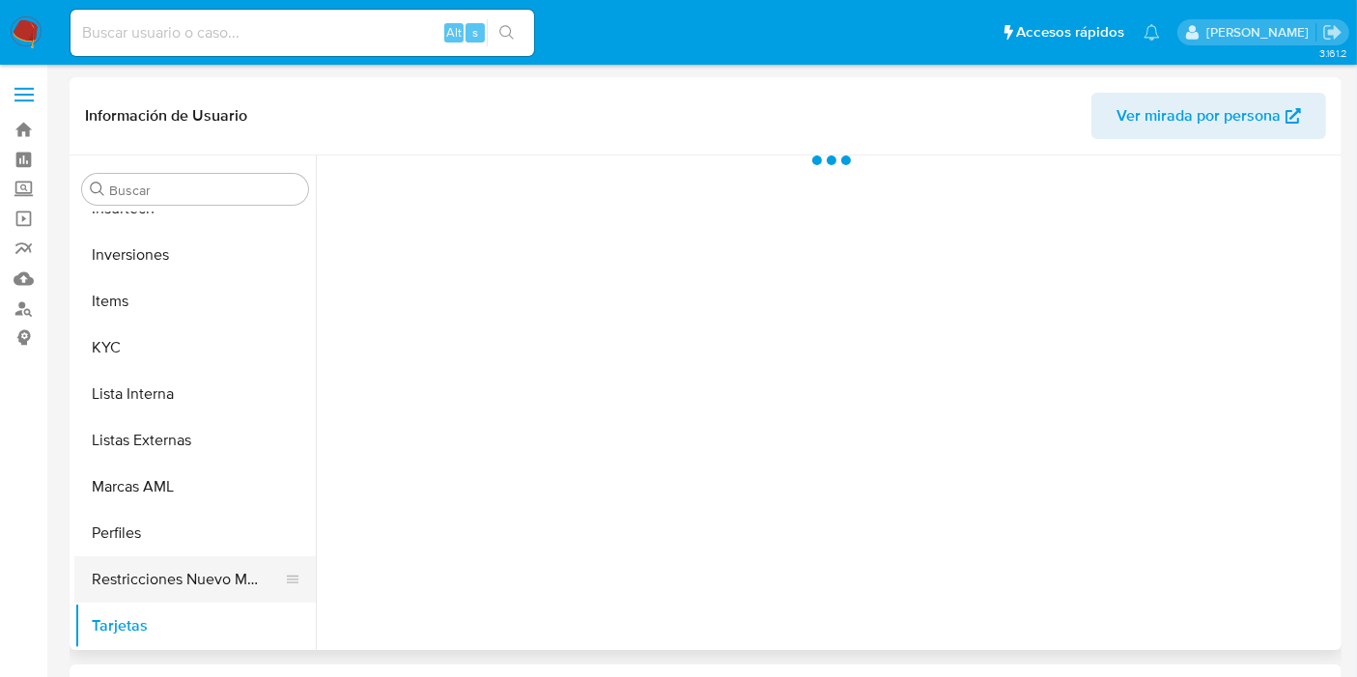
click at [155, 575] on button "Restricciones Nuevo Mundo" at bounding box center [187, 579] width 226 height 46
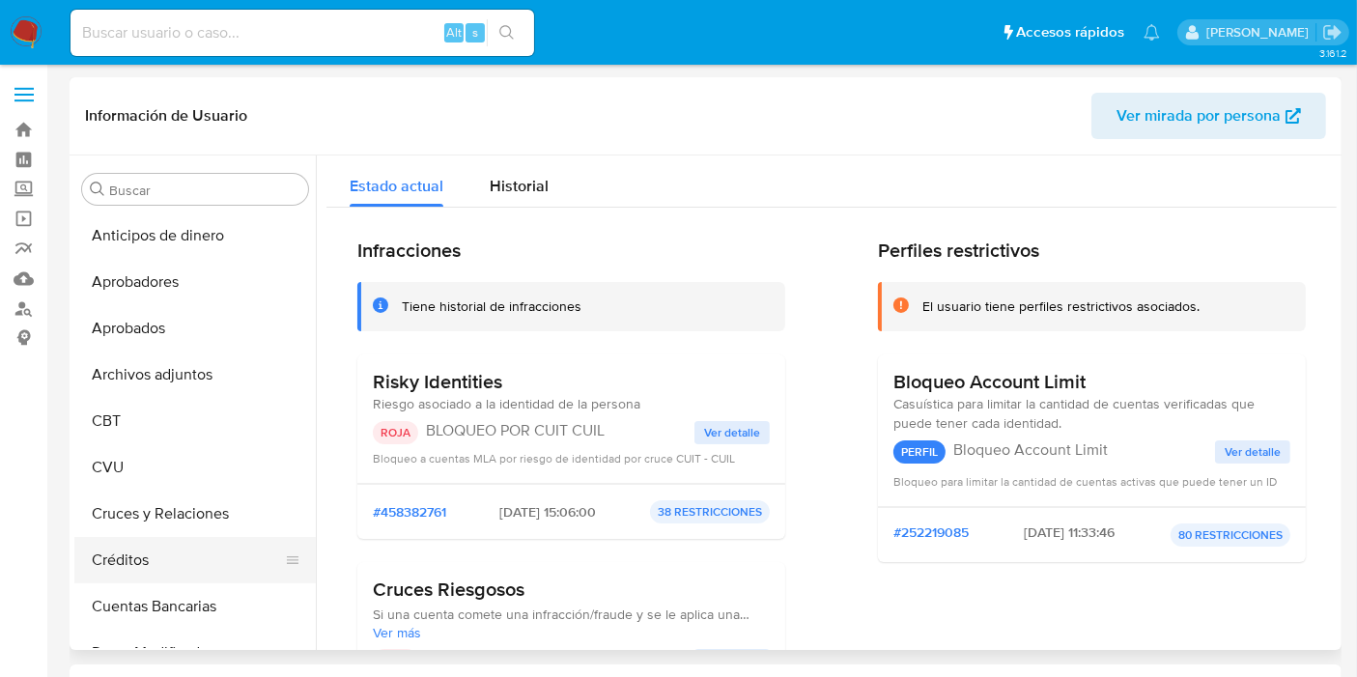
click at [144, 561] on button "Créditos" at bounding box center [187, 560] width 226 height 46
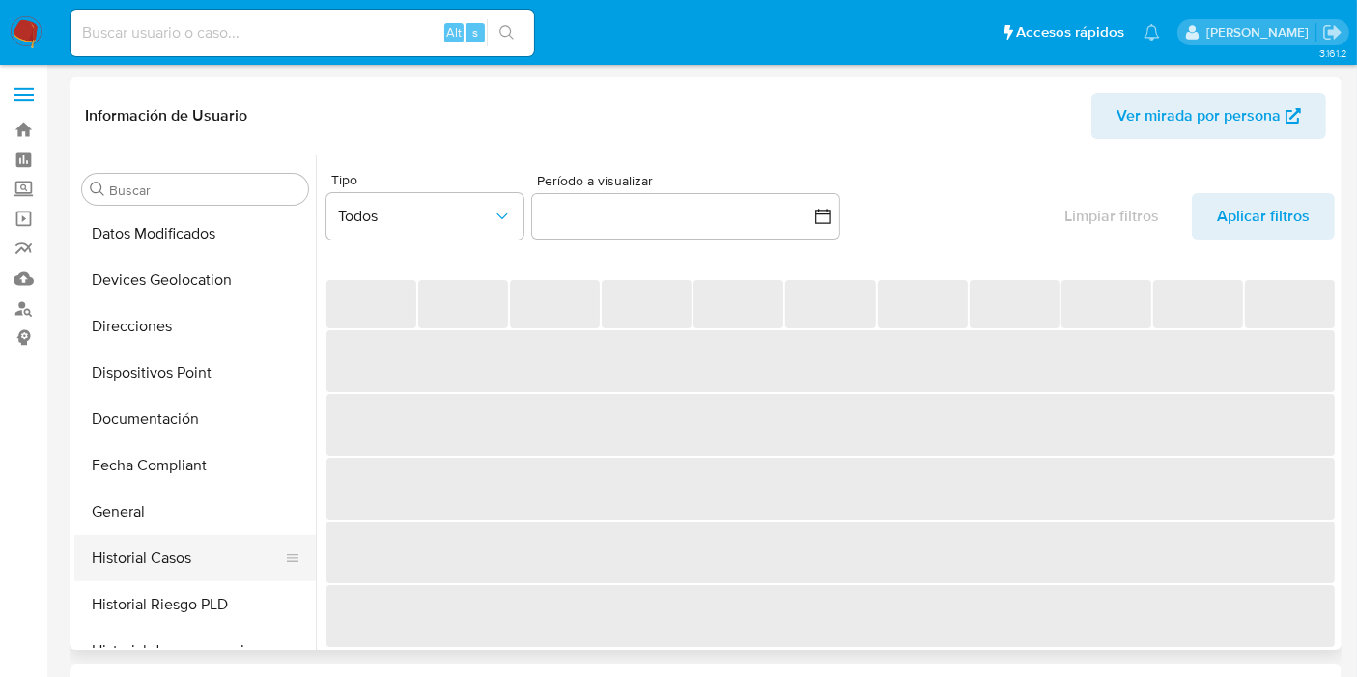
scroll to position [429, 0]
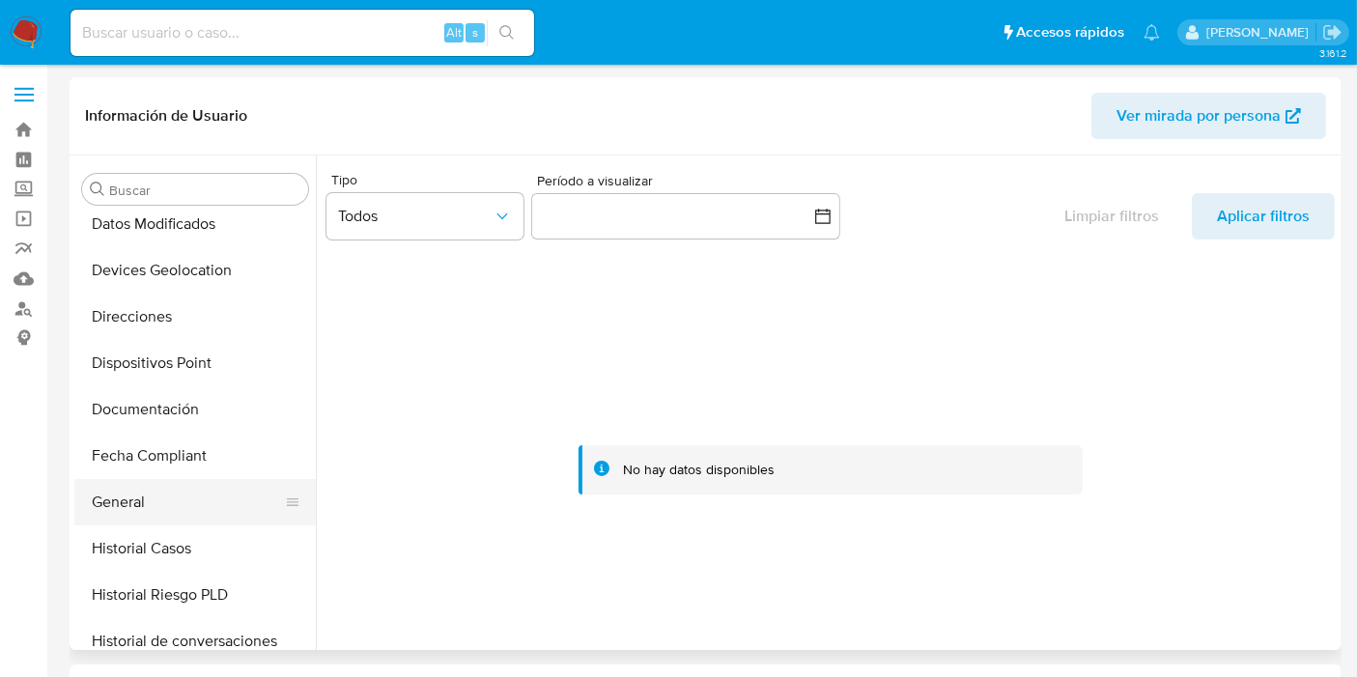
click at [131, 499] on button "General" at bounding box center [187, 502] width 226 height 46
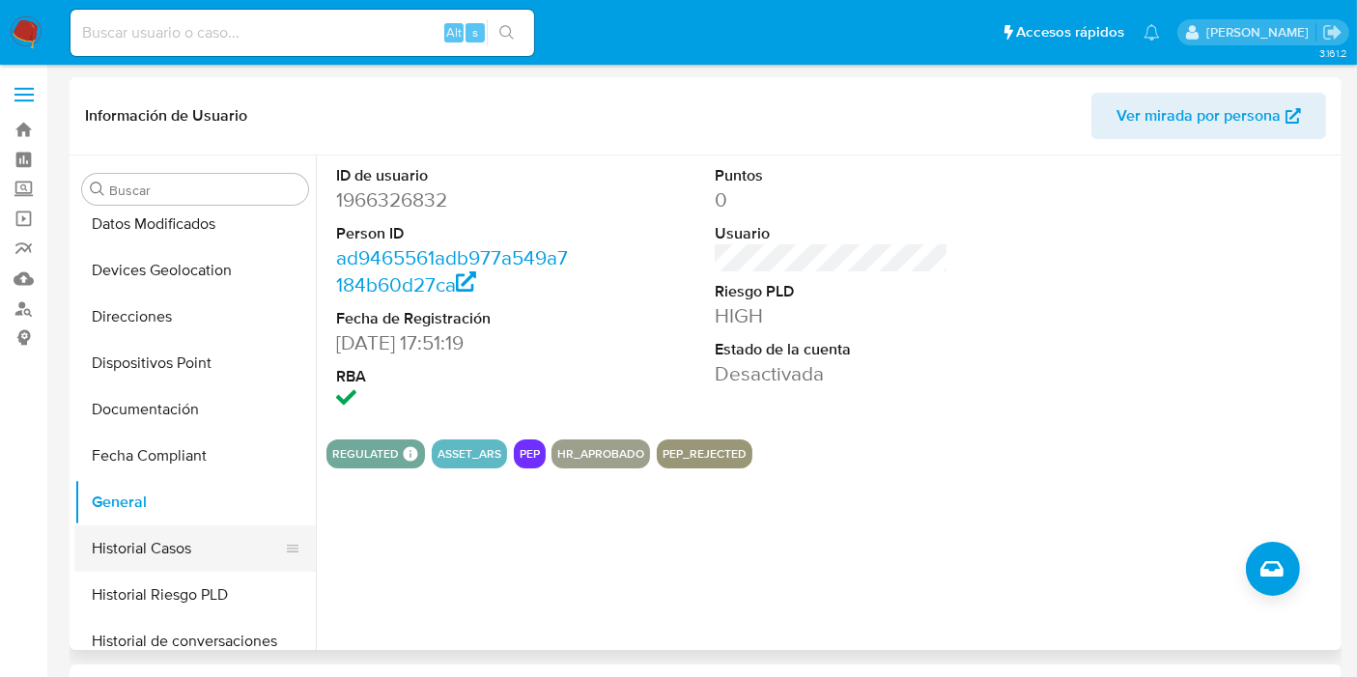
click at [119, 551] on button "Historial Casos" at bounding box center [187, 548] width 226 height 46
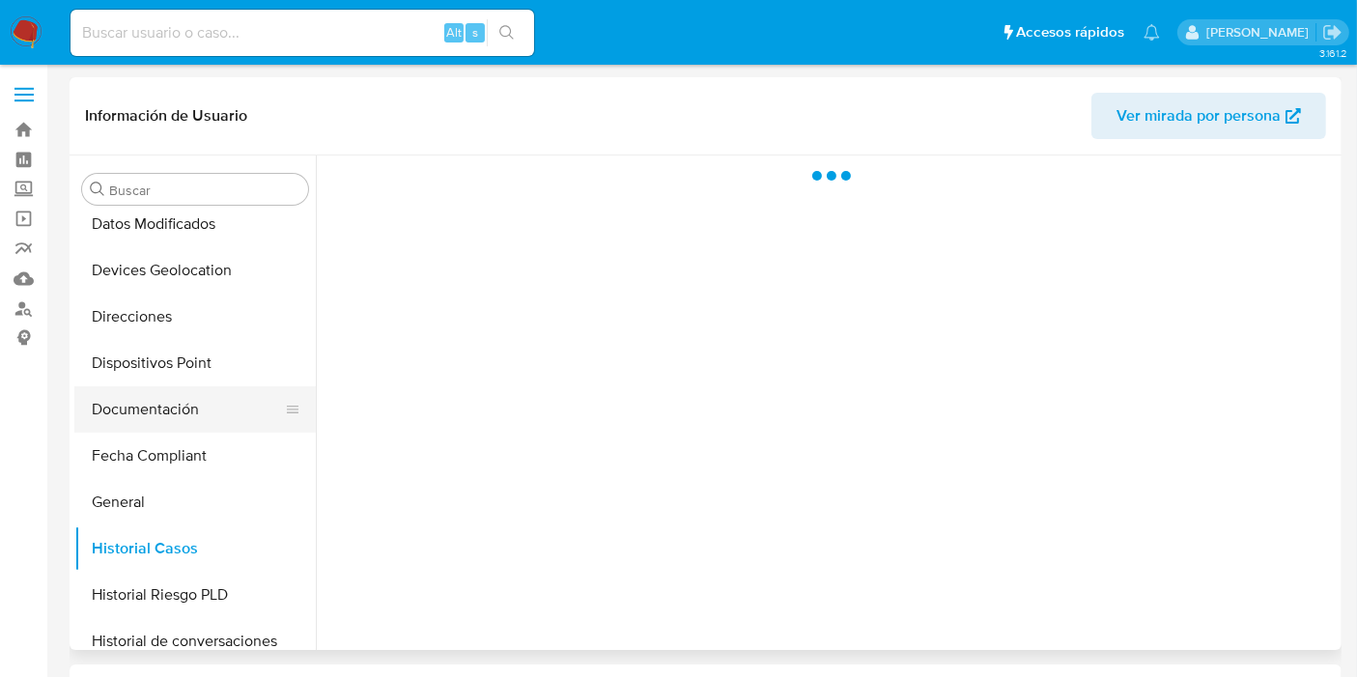
click at [132, 396] on button "Documentación" at bounding box center [187, 409] width 226 height 46
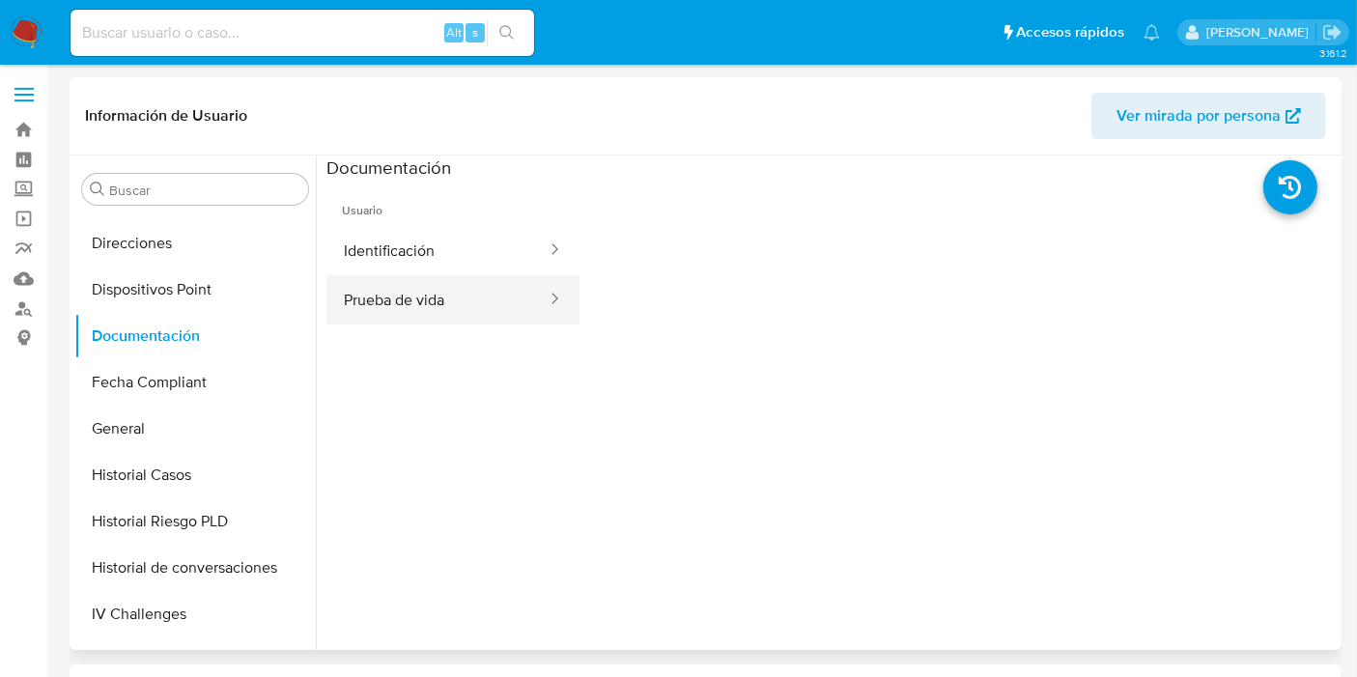
scroll to position [536, 0]
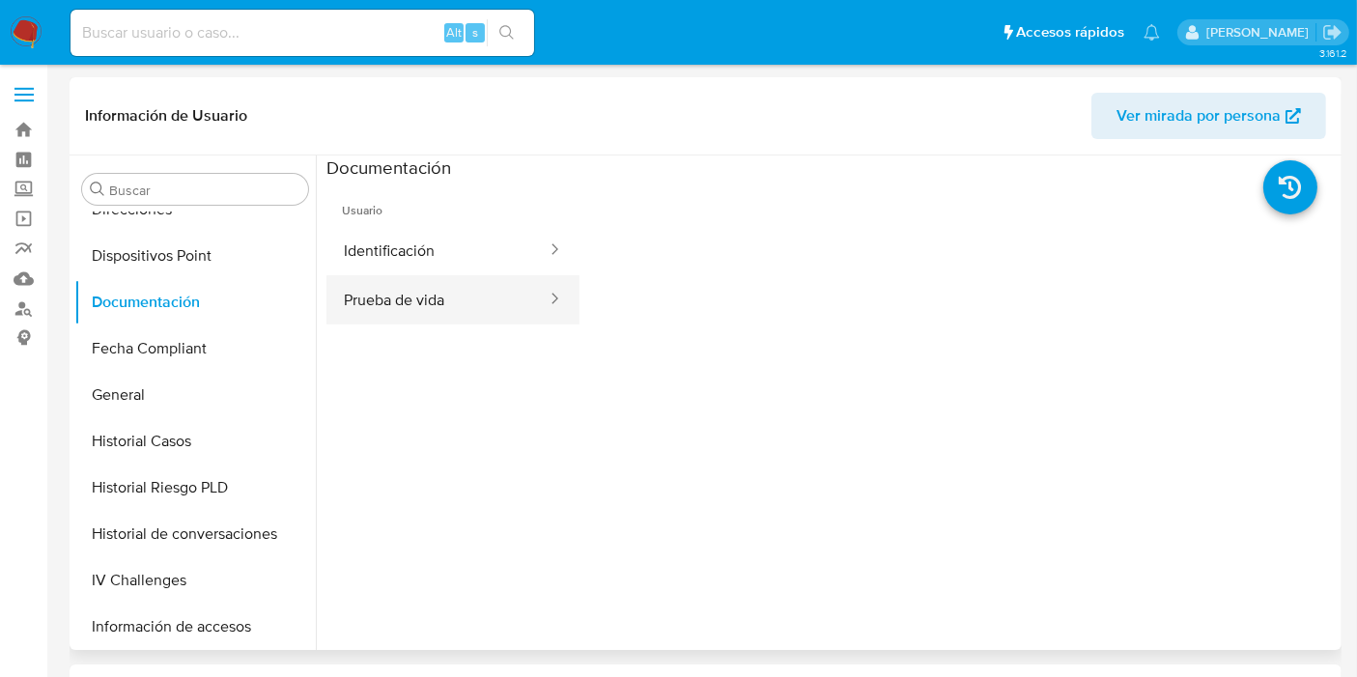
click at [394, 290] on button "Prueba de vida" at bounding box center [437, 299] width 222 height 49
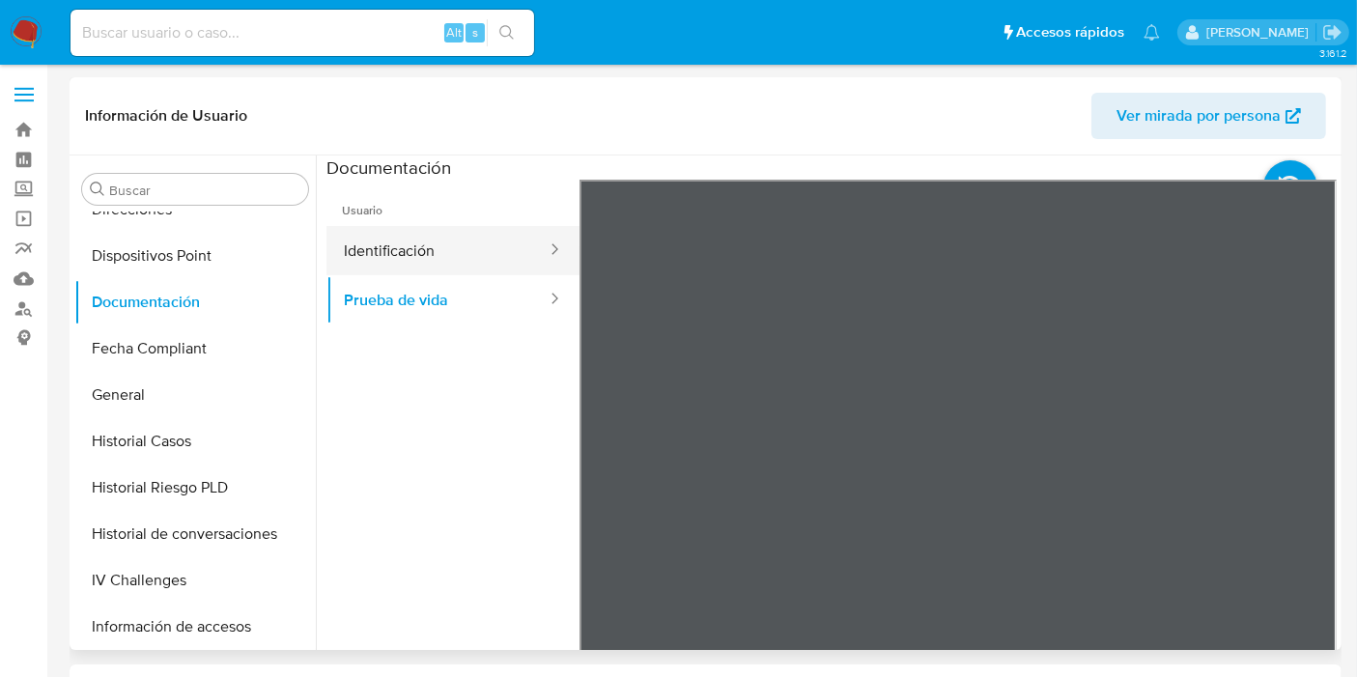
click at [404, 252] on button "Identificación" at bounding box center [437, 250] width 222 height 49
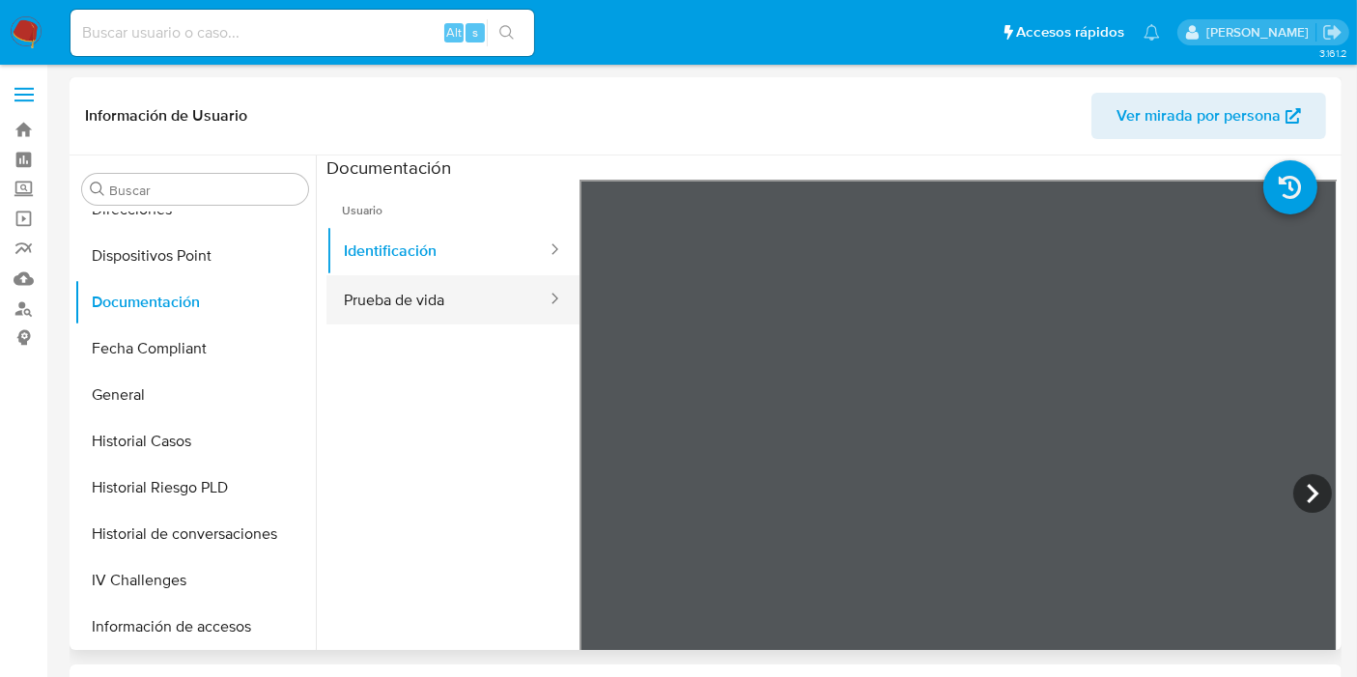
click at [454, 301] on button "Prueba de vida" at bounding box center [437, 299] width 222 height 49
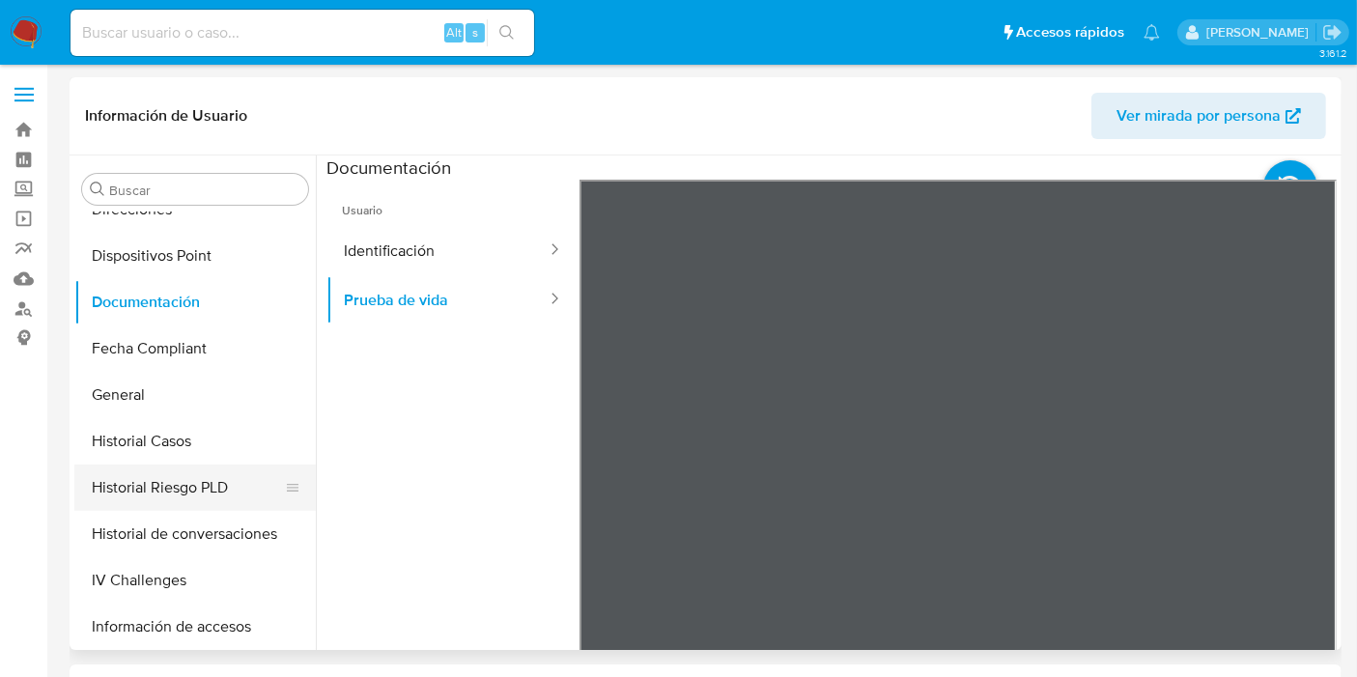
click at [146, 489] on button "Historial Riesgo PLD" at bounding box center [187, 488] width 226 height 46
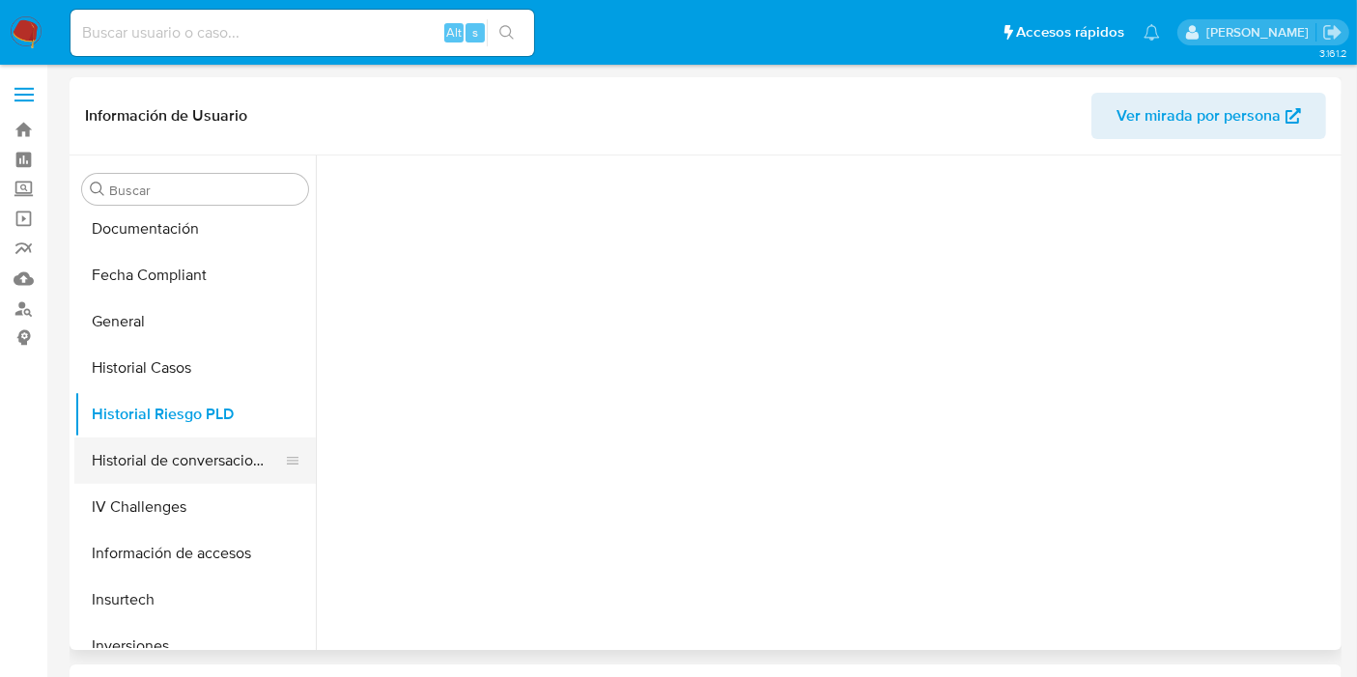
scroll to position [643, 0]
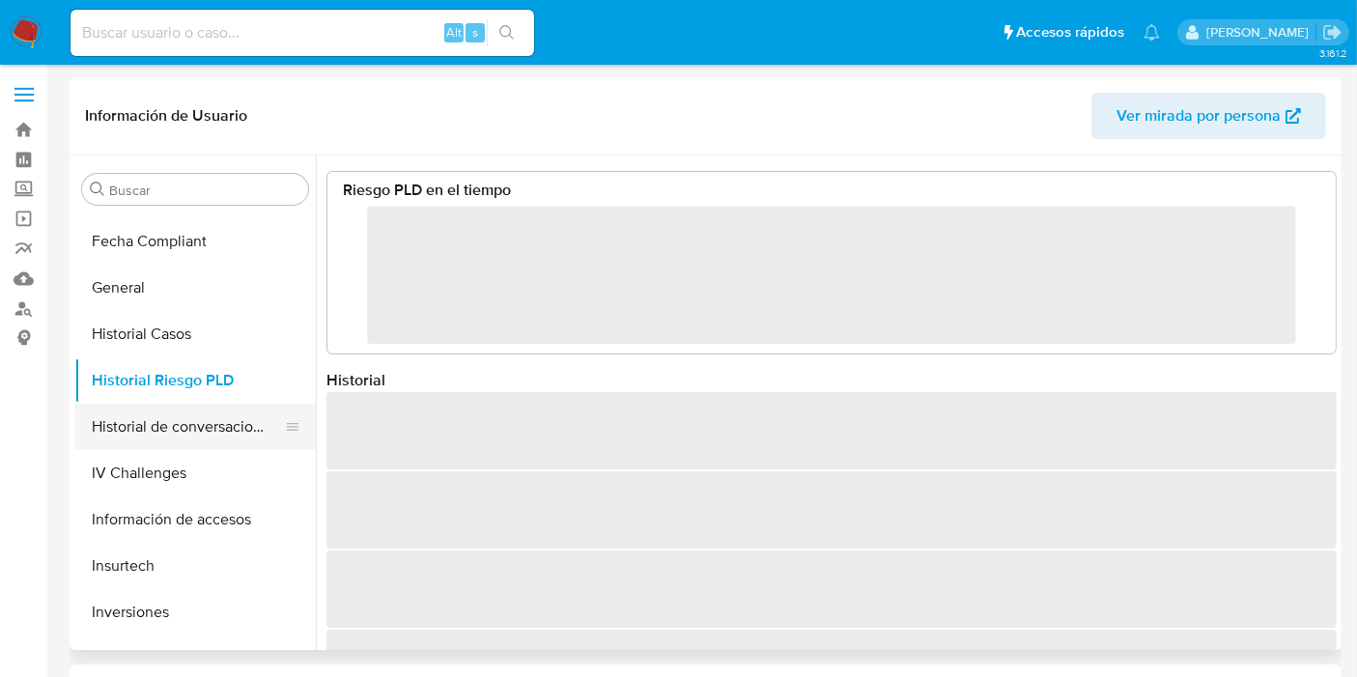
click at [170, 420] on button "Historial de conversaciones" at bounding box center [187, 427] width 226 height 46
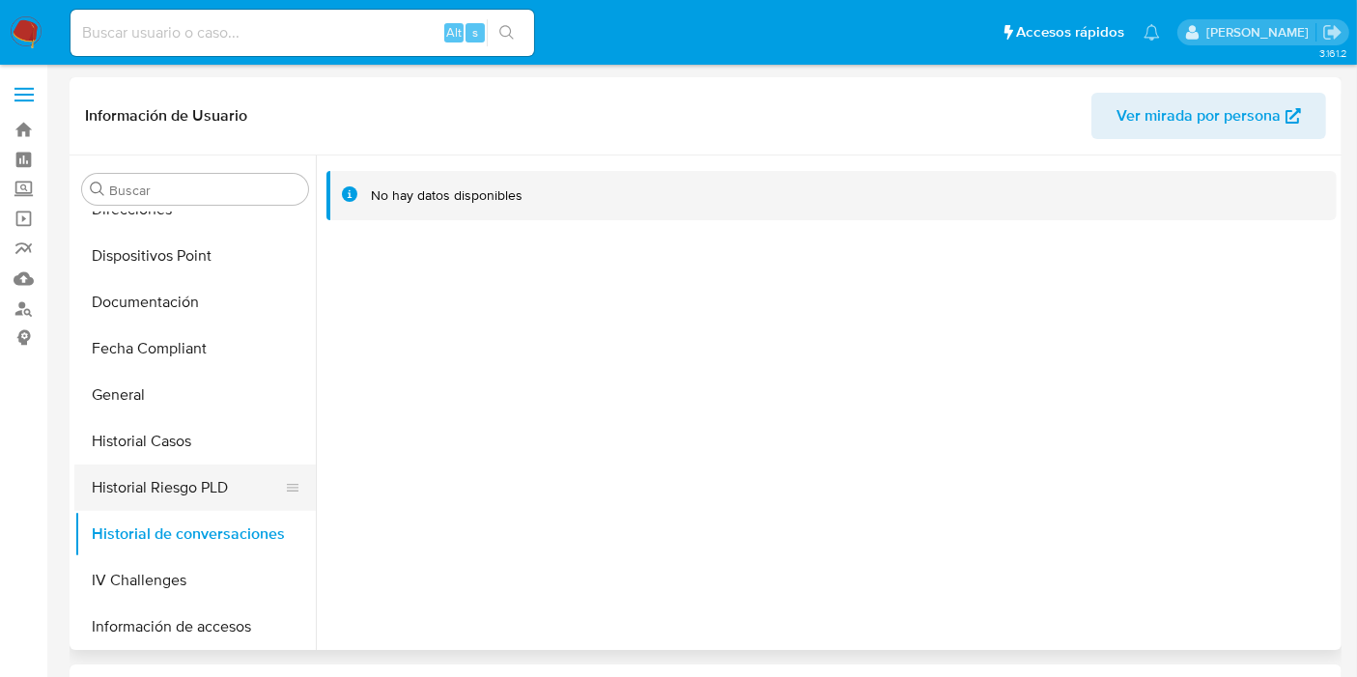
scroll to position [751, 0]
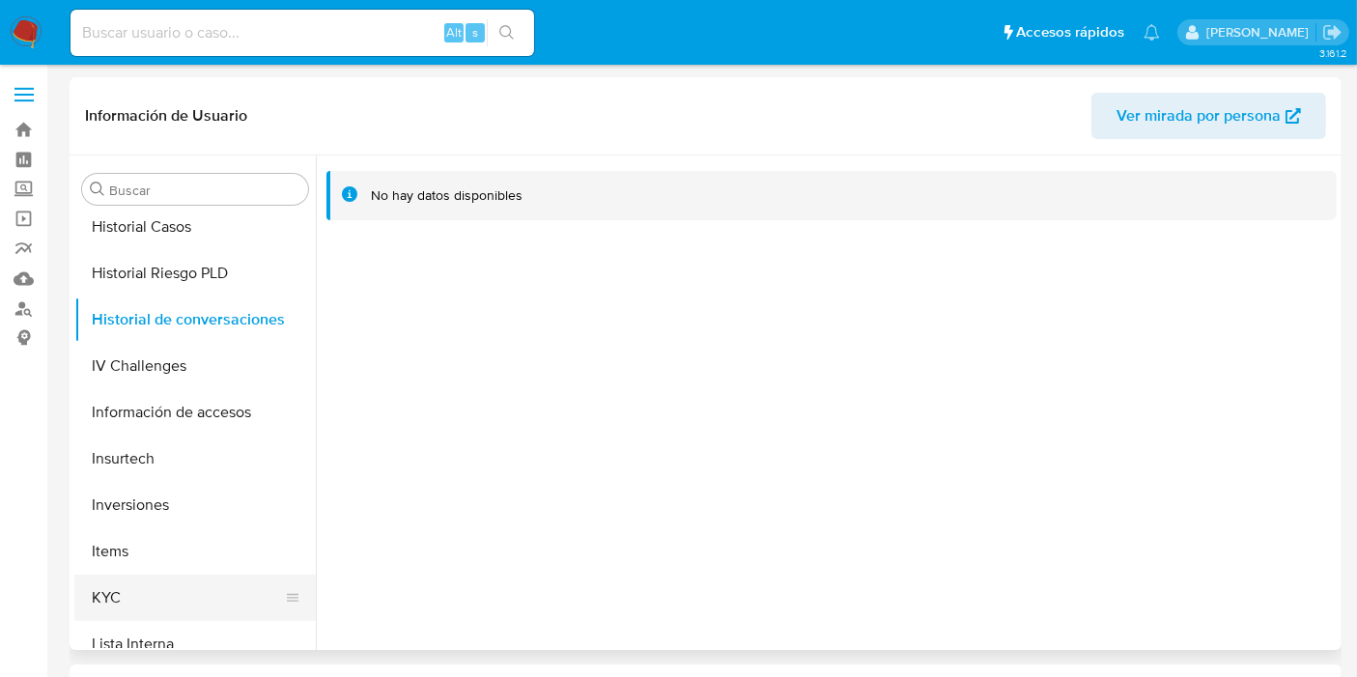
click at [184, 591] on button "KYC" at bounding box center [187, 598] width 226 height 46
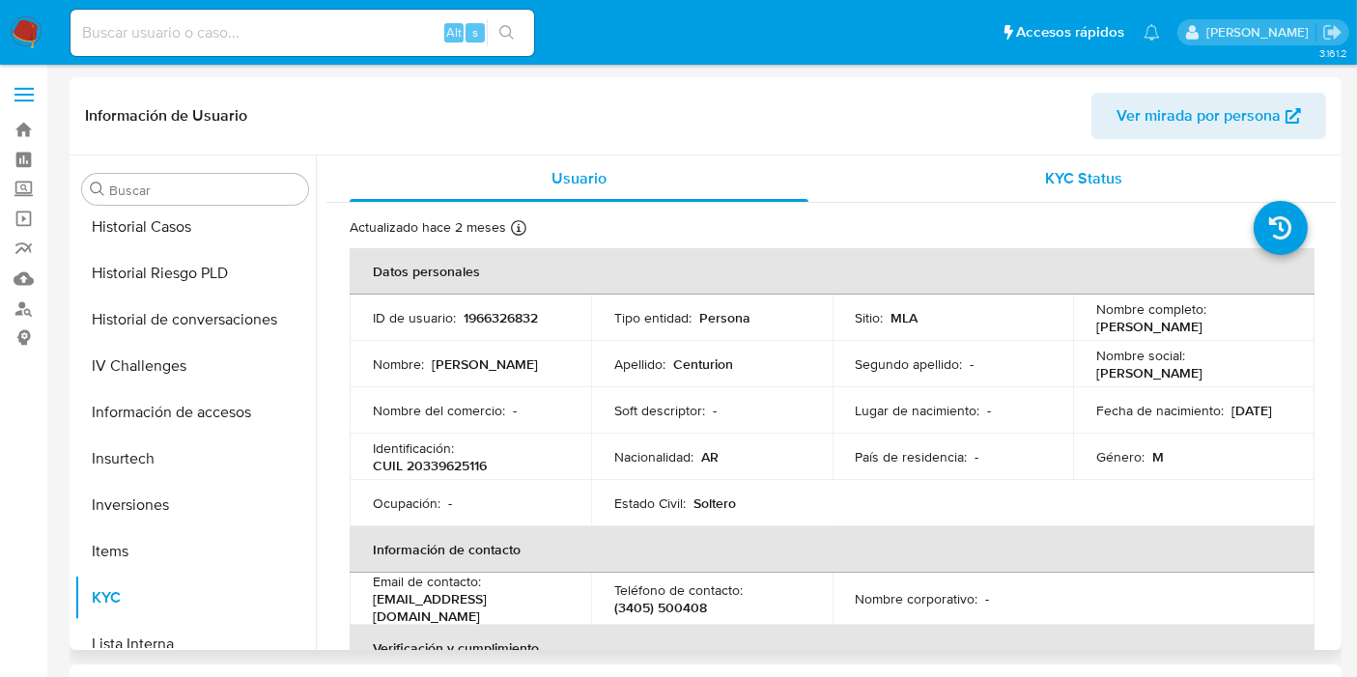
click at [1029, 188] on div "KYC Status" at bounding box center [1084, 179] width 459 height 46
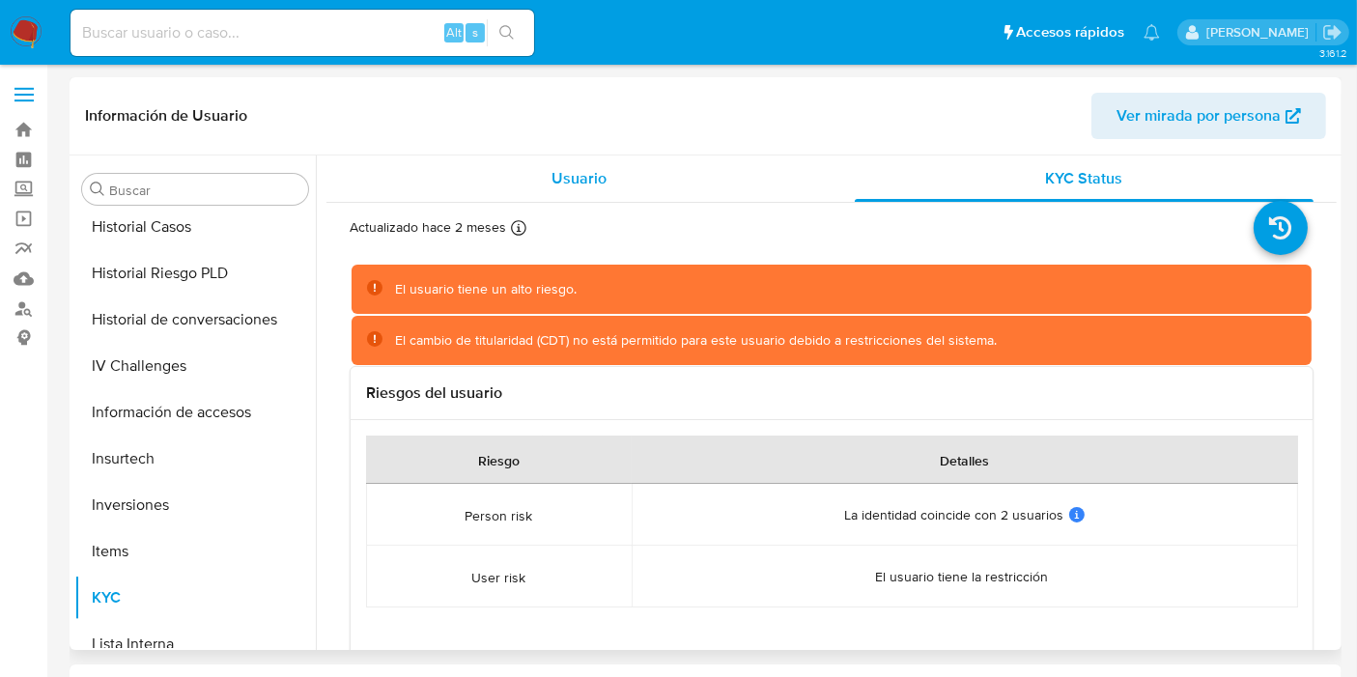
click at [615, 189] on div "Usuario" at bounding box center [579, 179] width 459 height 46
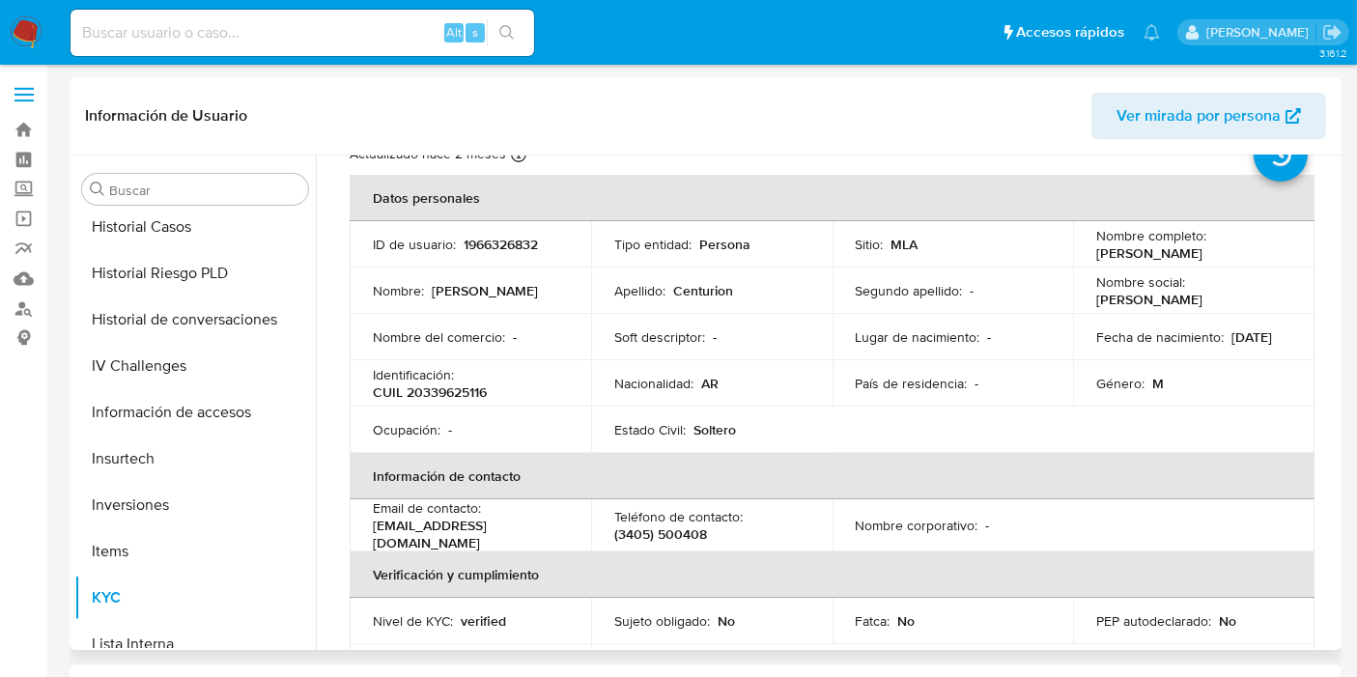
scroll to position [107, 0]
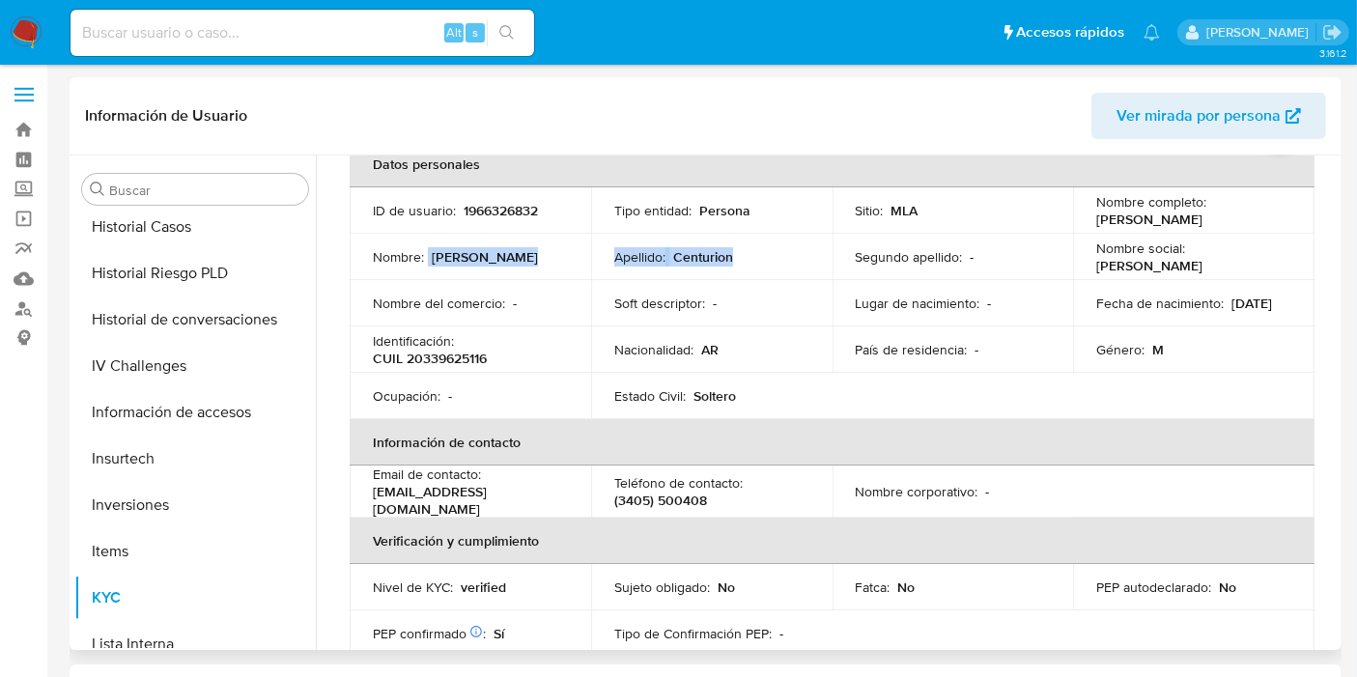
drag, startPoint x: 746, startPoint y: 258, endPoint x: 428, endPoint y: 253, distance: 317.8
click at [428, 253] on tr "Nombre : Juan Ramon Apellido : Centurion Segundo apellido : - Nombre social : J…" at bounding box center [832, 257] width 965 height 46
copy tr "Juan Ramon Apellido : Centurion"
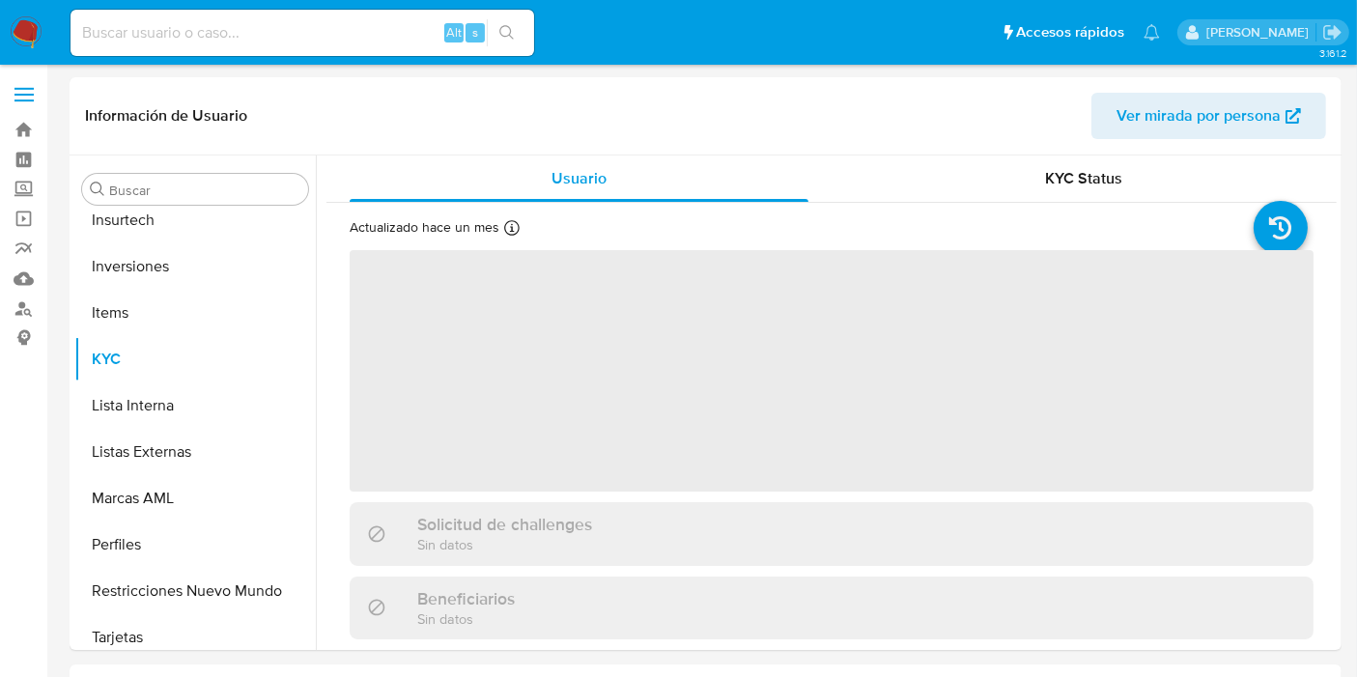
scroll to position [1001, 0]
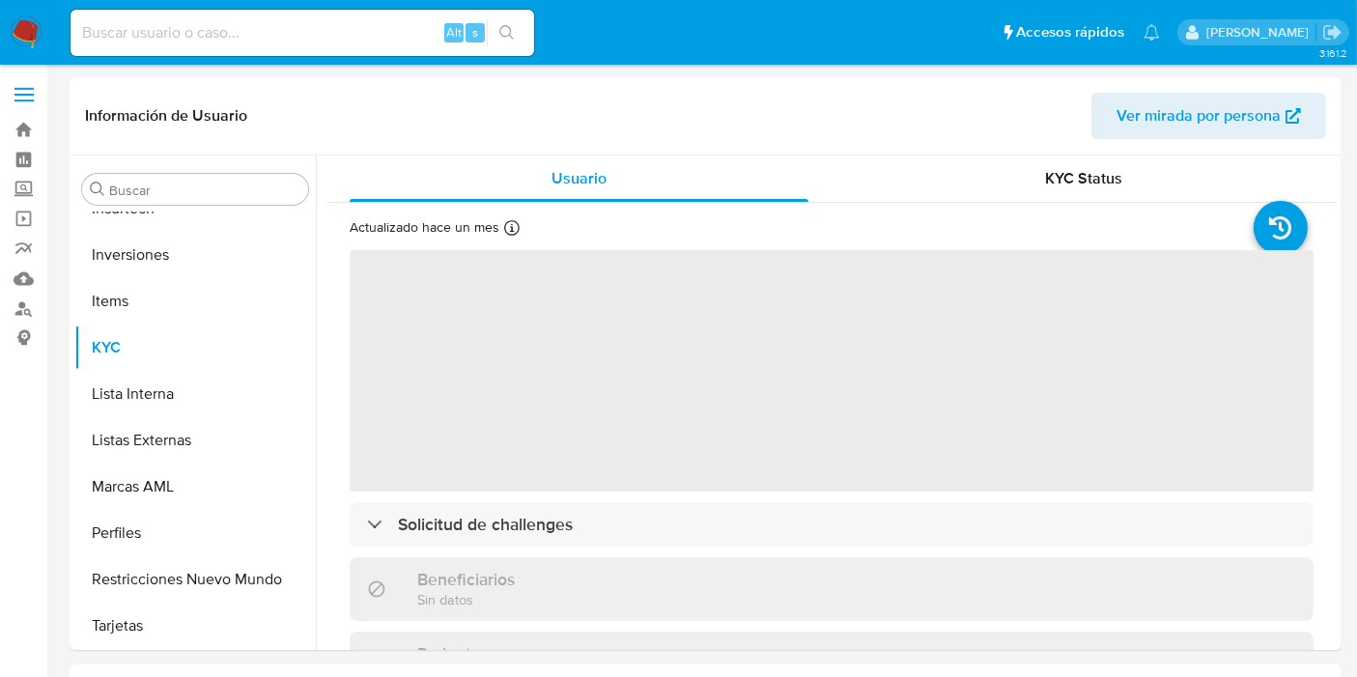
select select "10"
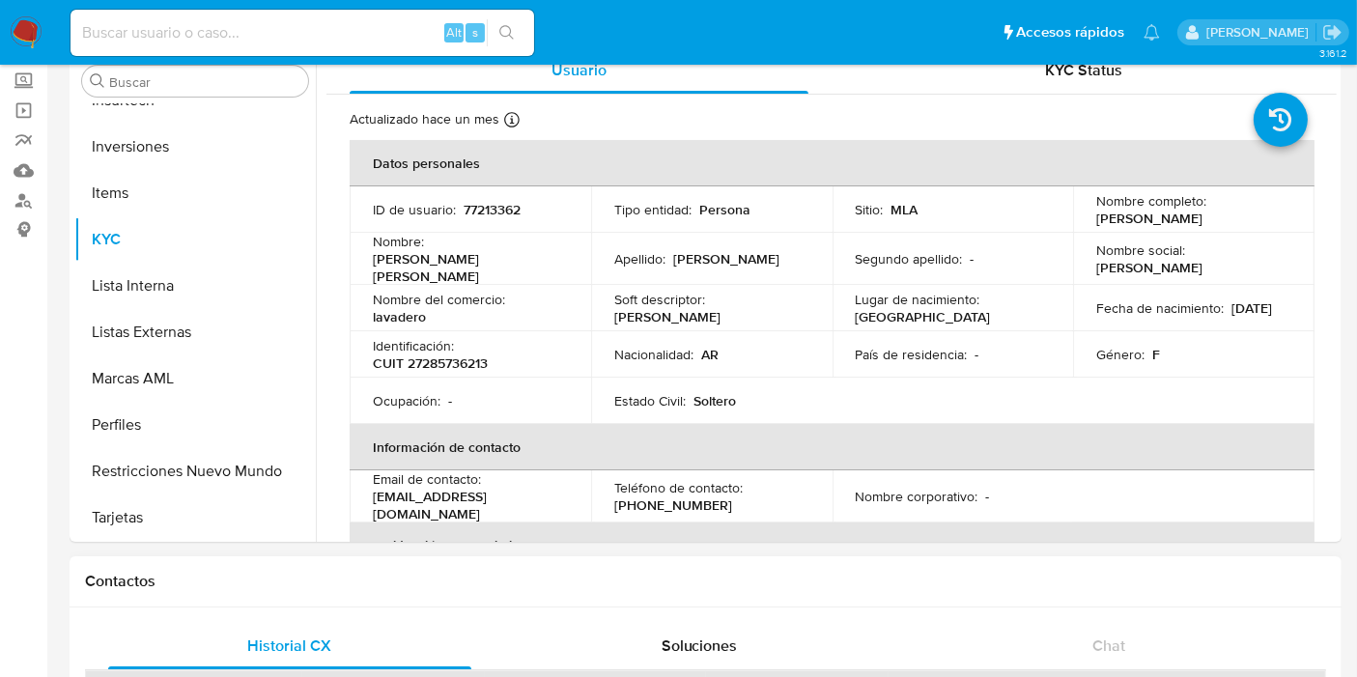
scroll to position [214, 0]
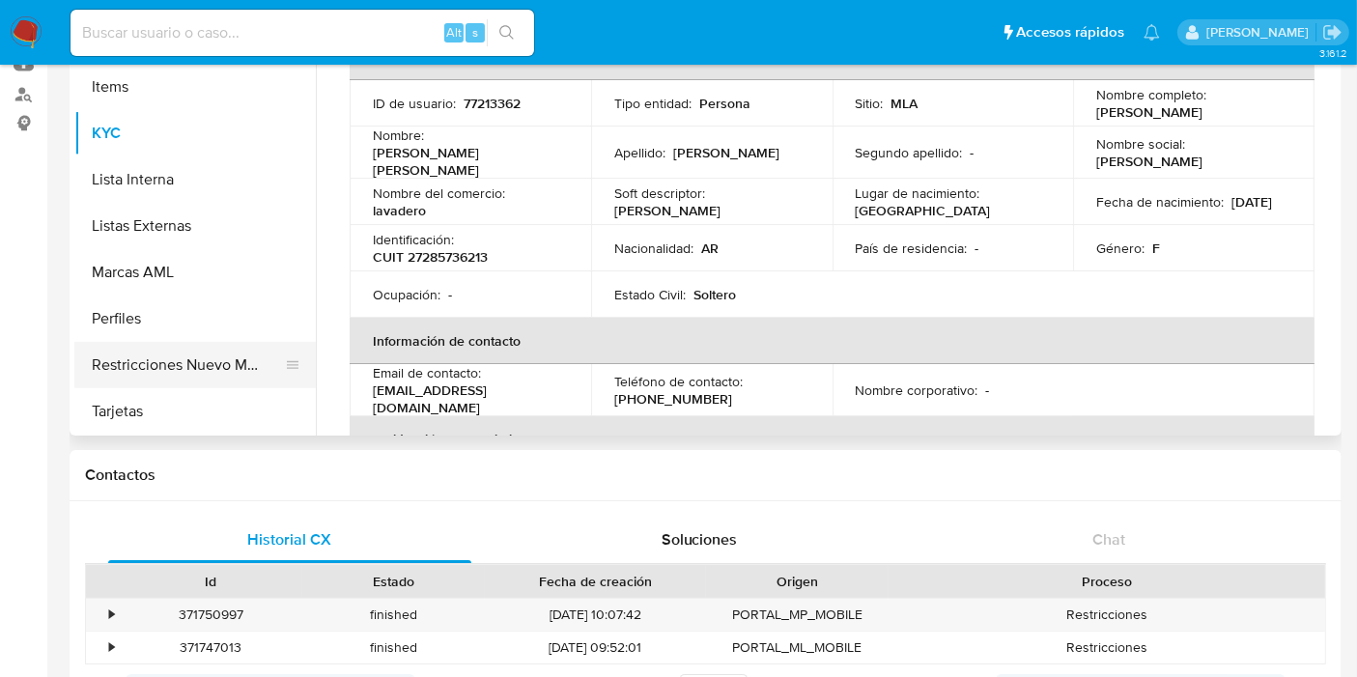
click at [179, 355] on button "Restricciones Nuevo Mundo" at bounding box center [187, 365] width 226 height 46
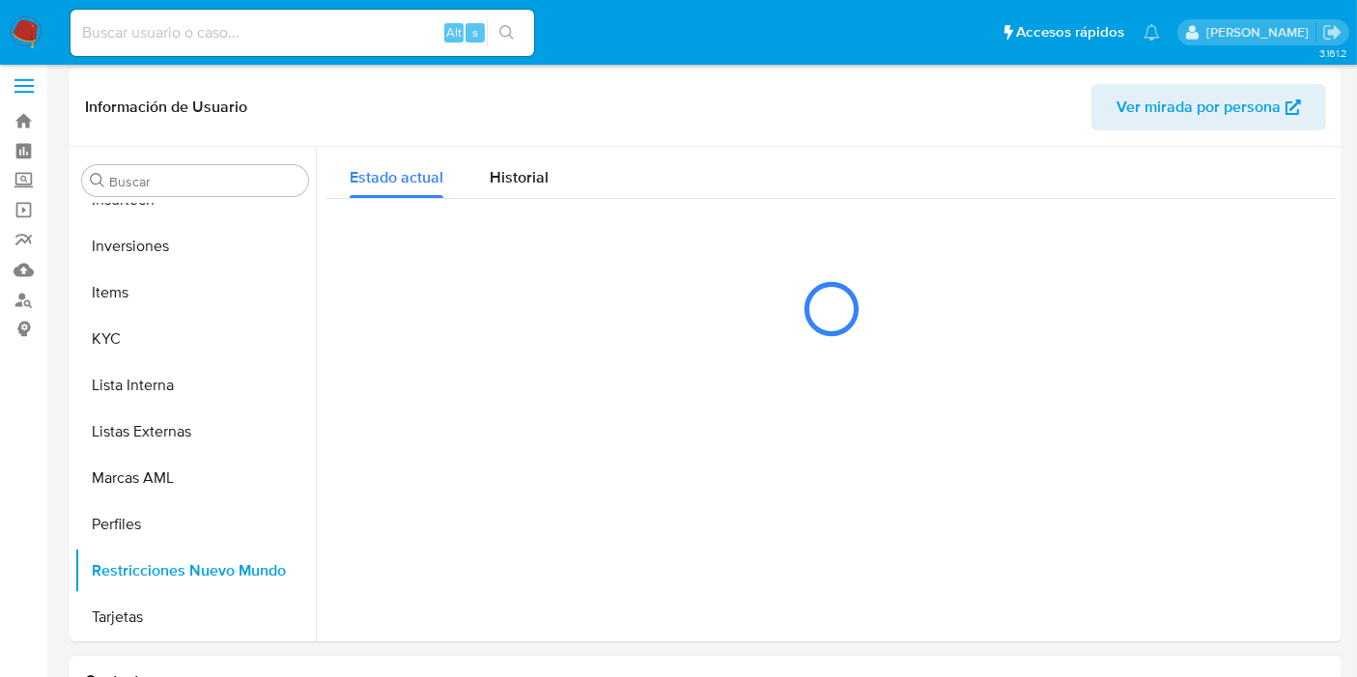
scroll to position [0, 0]
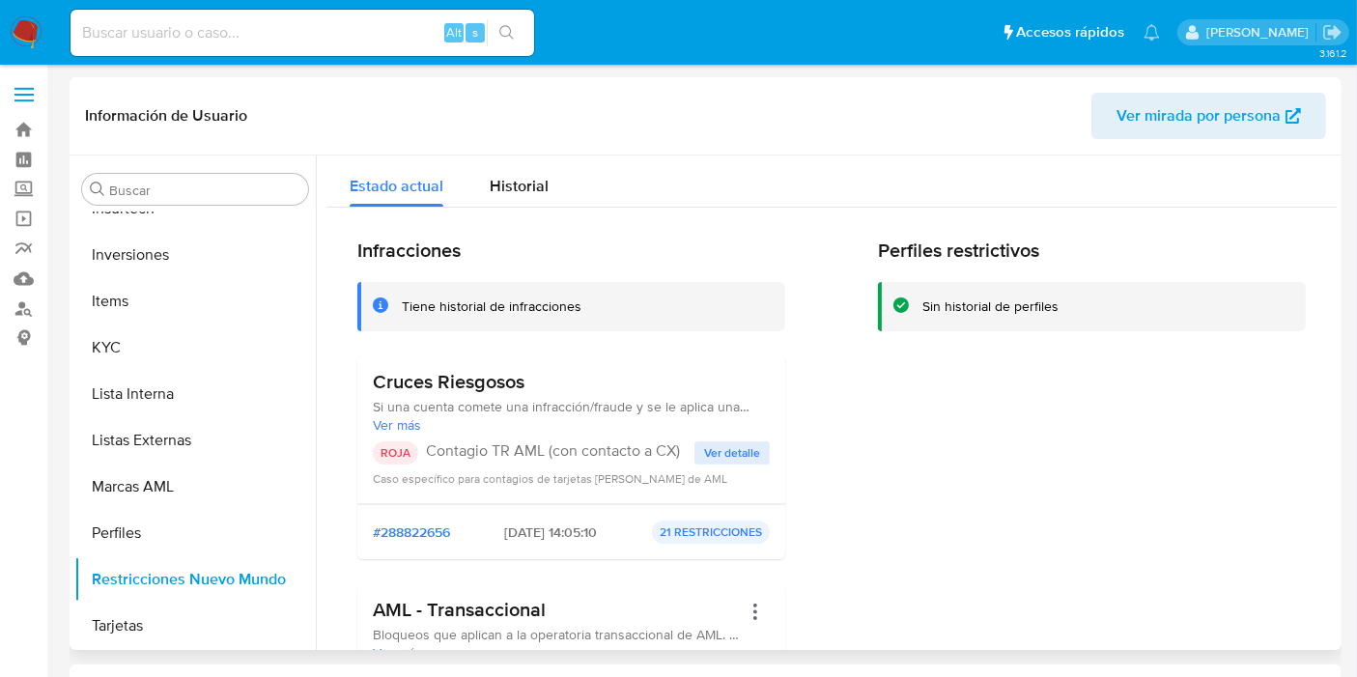
drag, startPoint x: 469, startPoint y: 450, endPoint x: 588, endPoint y: 454, distance: 118.9
click at [588, 454] on p "Contagio TR AML (con contacto a CX)" at bounding box center [560, 450] width 269 height 19
click at [593, 453] on p "Contagio TR AML (con contacto a CX)" at bounding box center [560, 450] width 269 height 19
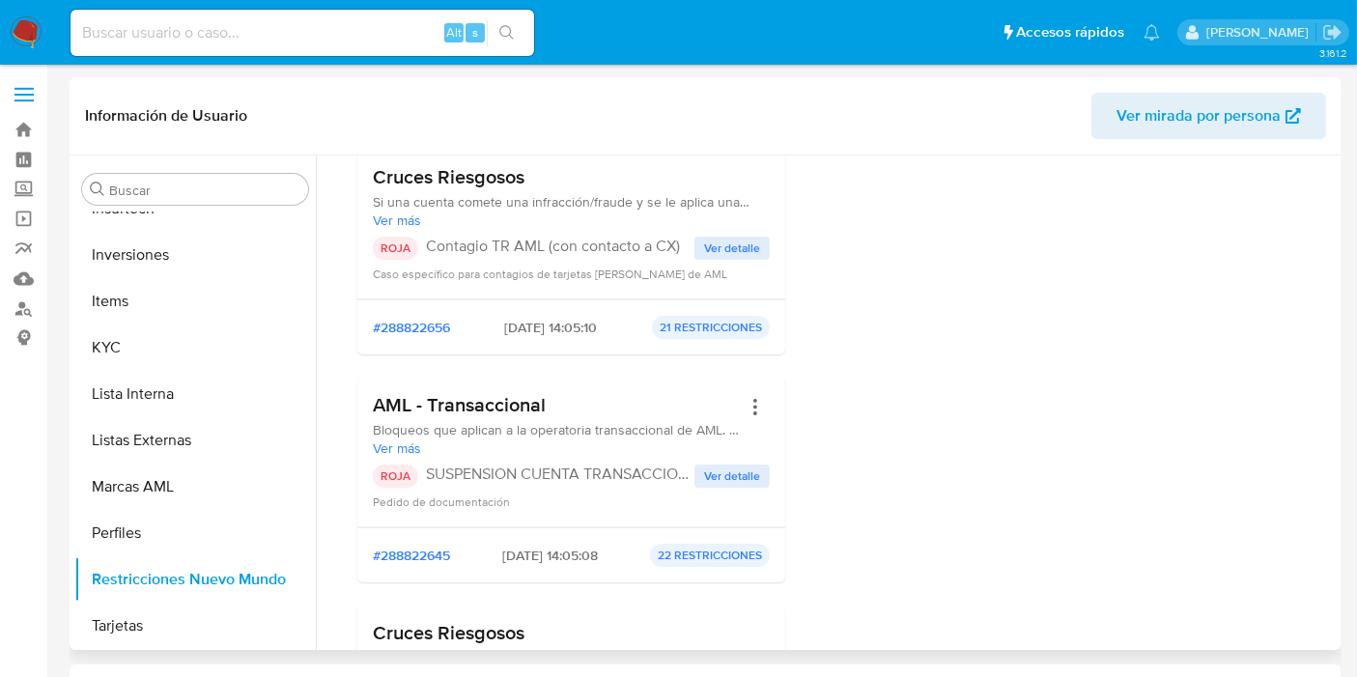
scroll to position [322, 0]
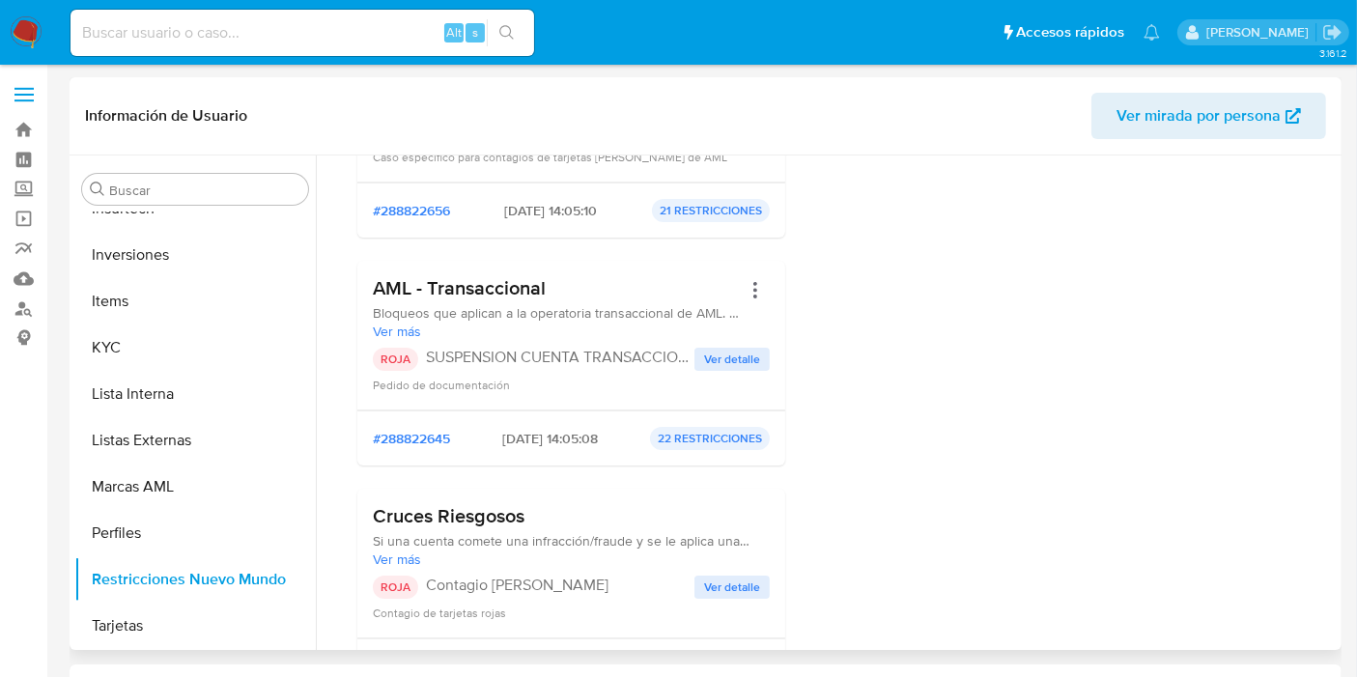
drag, startPoint x: 607, startPoint y: 355, endPoint x: 645, endPoint y: 349, distance: 39.2
click at [645, 349] on p "SUSPENSION CUENTA TRANSACCIONAL" at bounding box center [560, 357] width 269 height 19
click at [643, 350] on p "SUSPENSION CUENTA TRANSACCIONAL" at bounding box center [560, 357] width 269 height 19
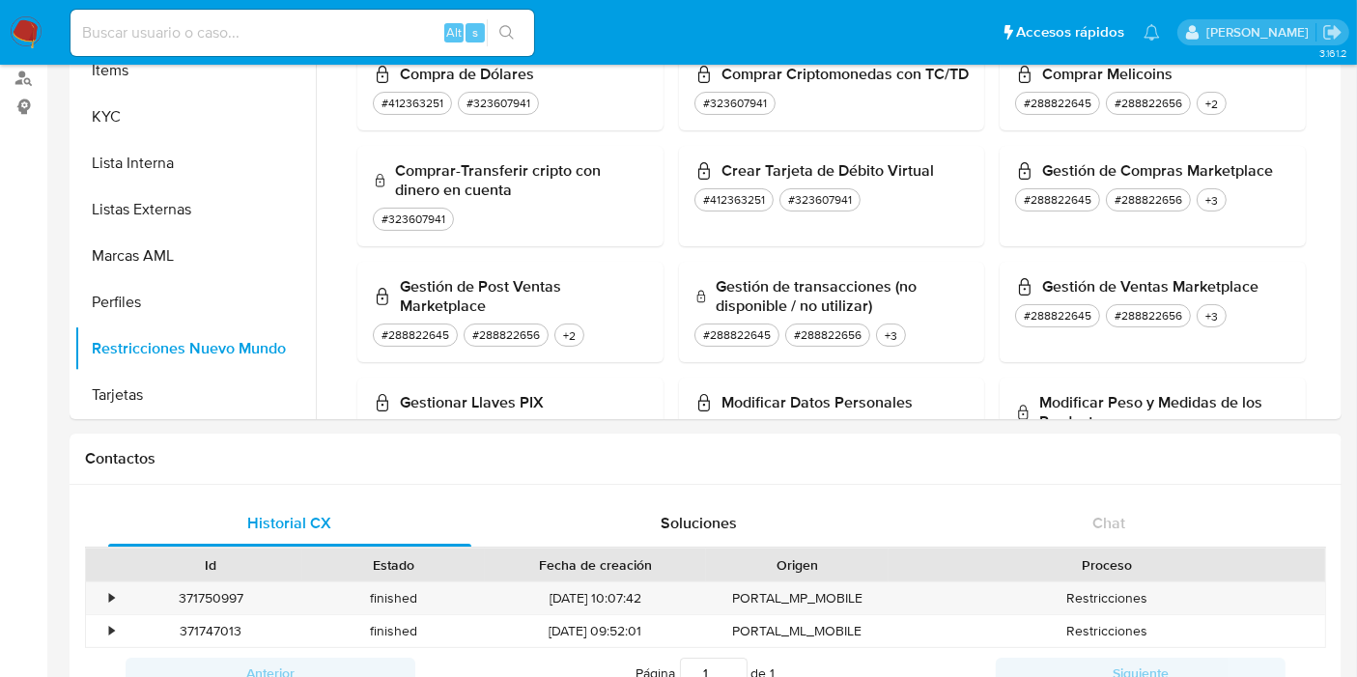
scroll to position [0, 0]
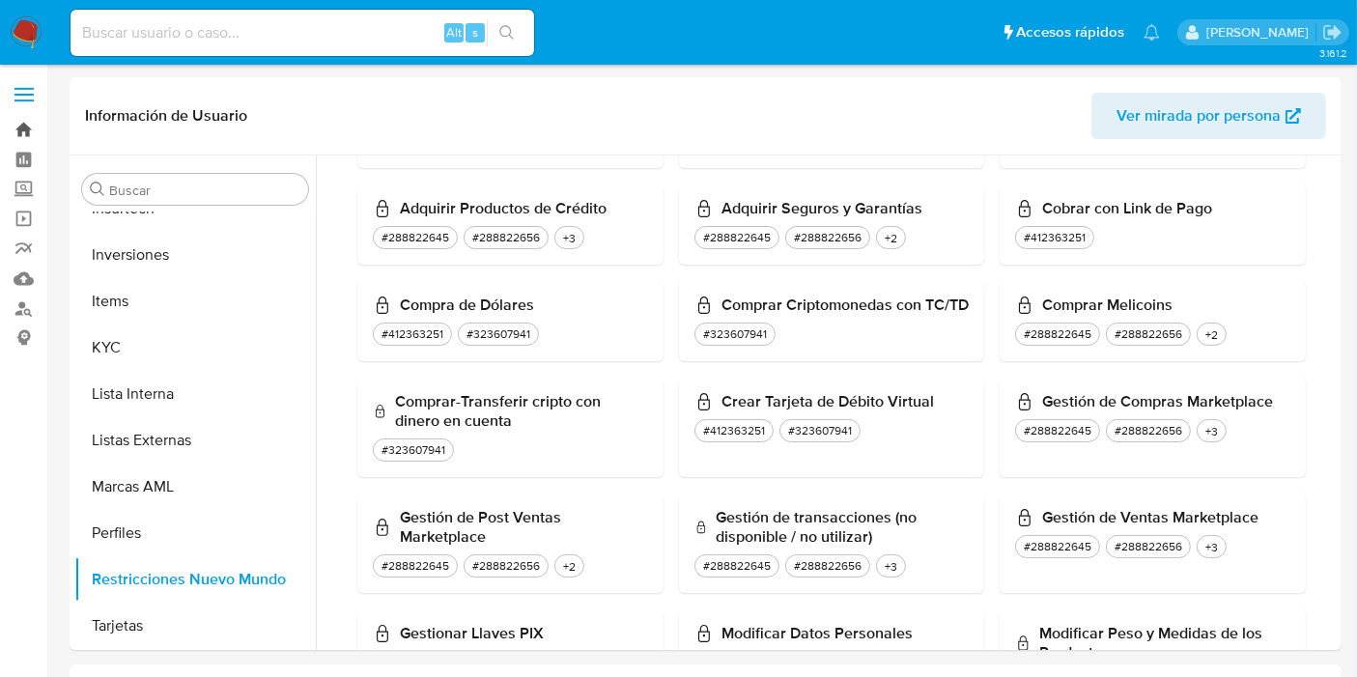
click at [21, 138] on link "Bandeja" at bounding box center [115, 130] width 230 height 30
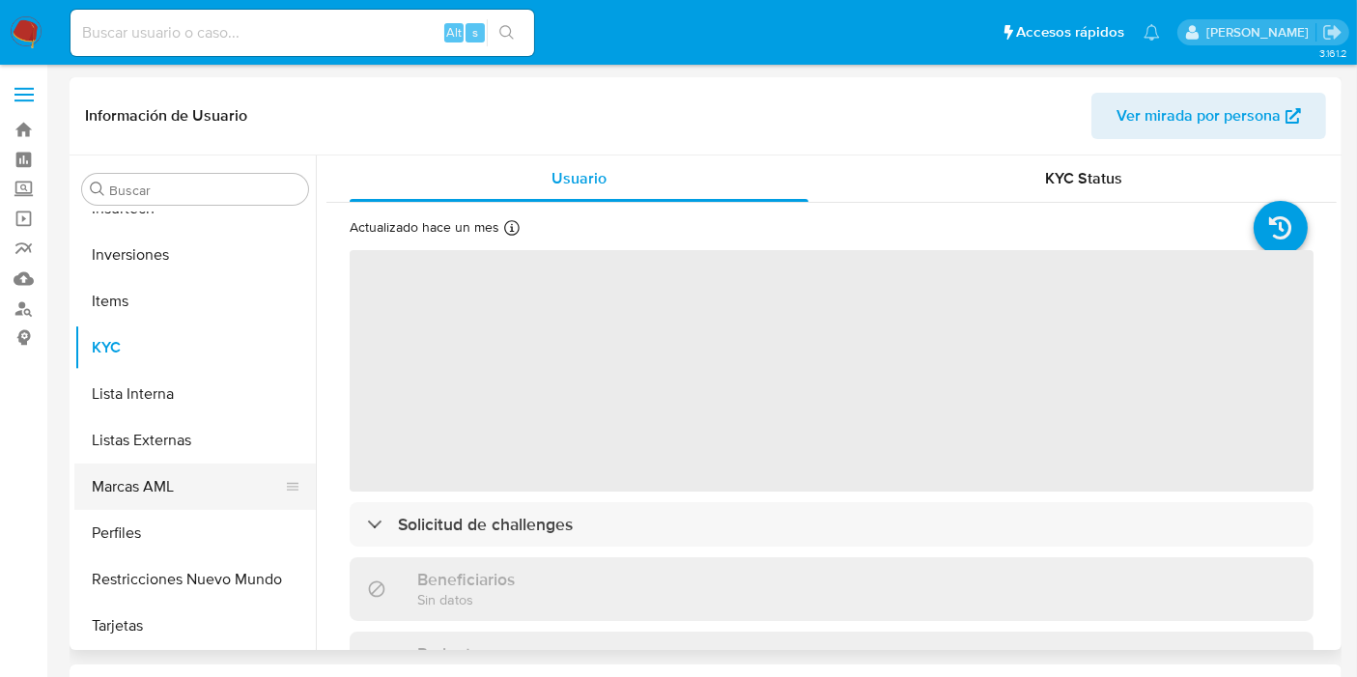
scroll to position [786, 0]
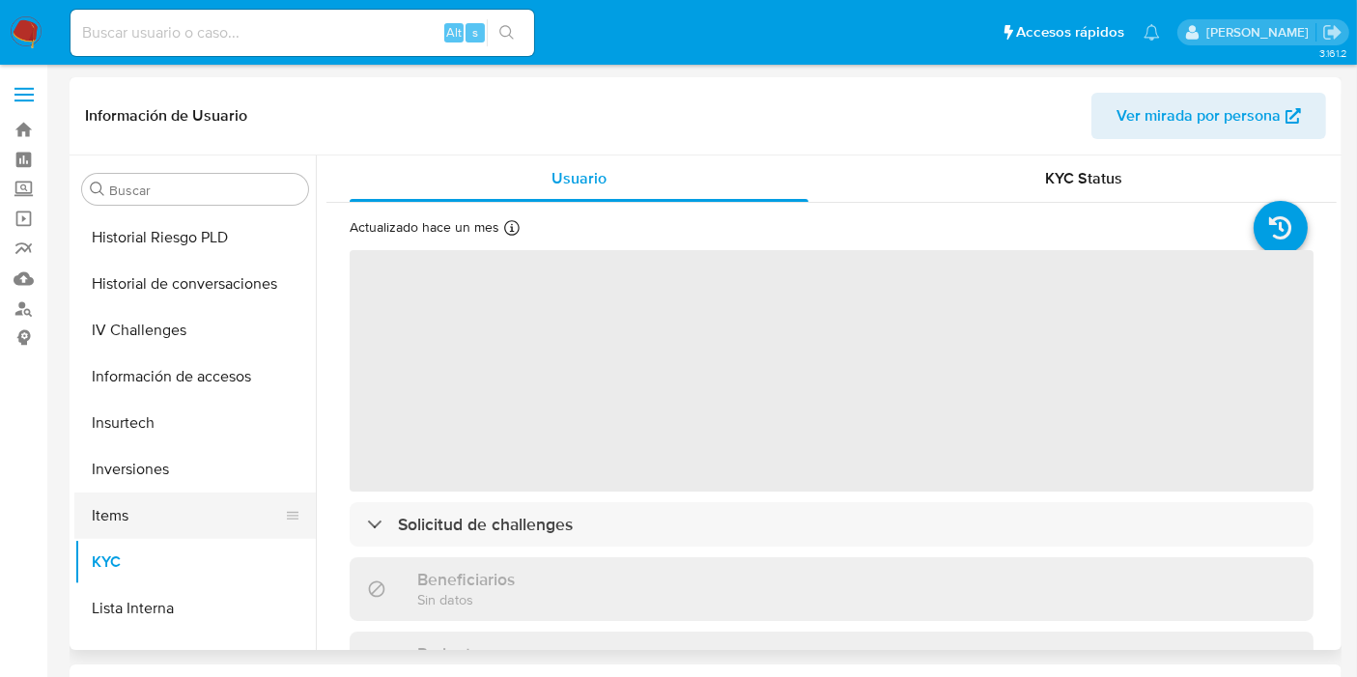
select select "10"
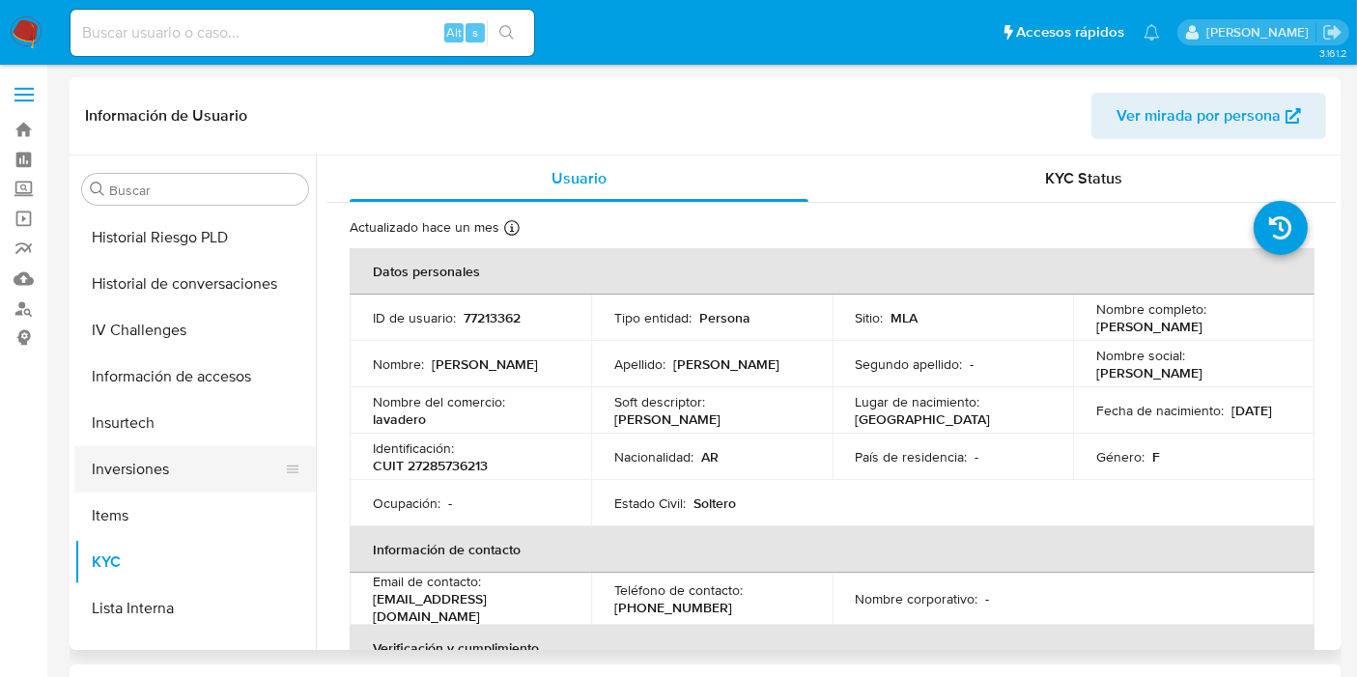
click at [155, 486] on button "Inversiones" at bounding box center [187, 469] width 226 height 46
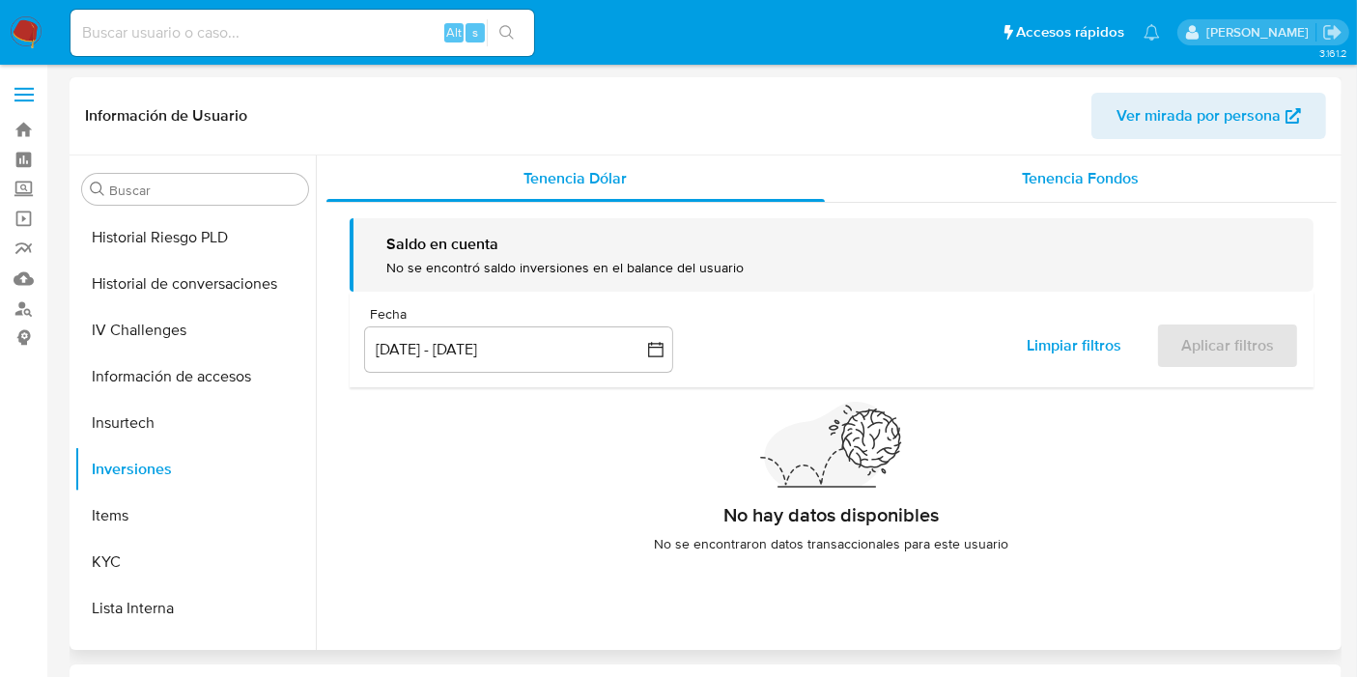
click at [1035, 183] on span "Tenencia Fondos" at bounding box center [1081, 178] width 117 height 22
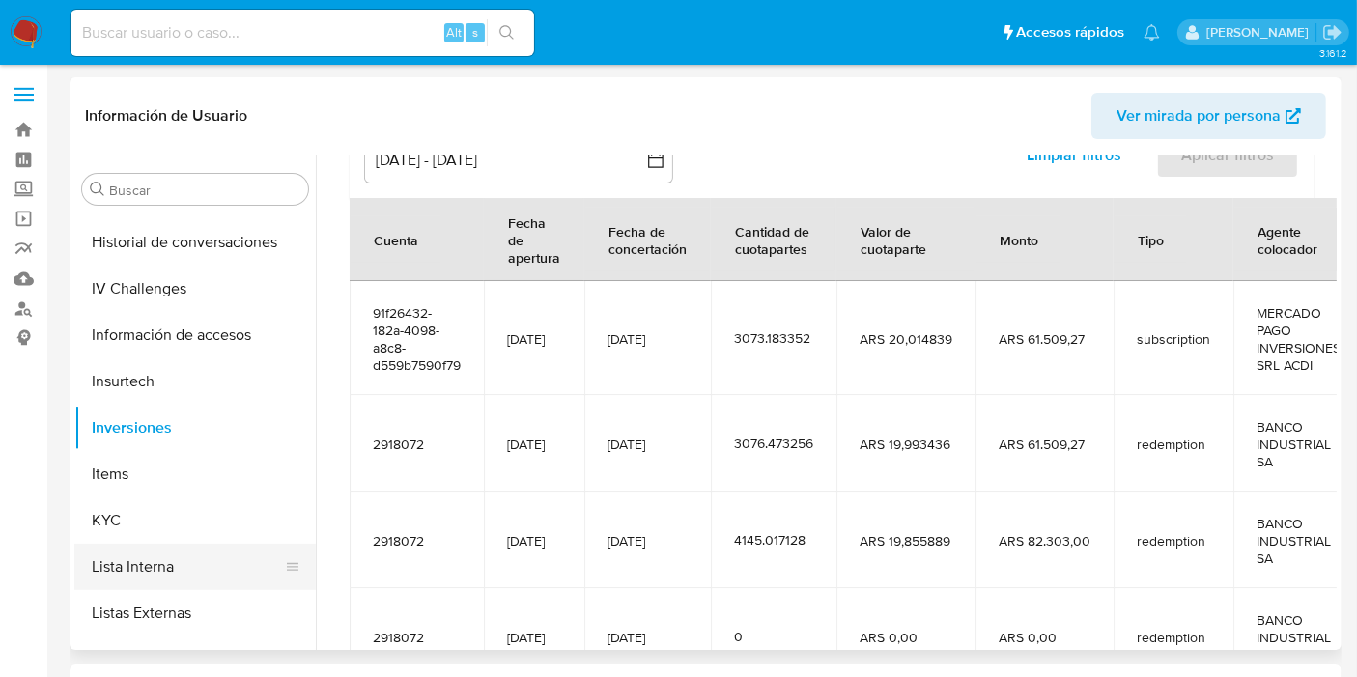
scroll to position [894, 0]
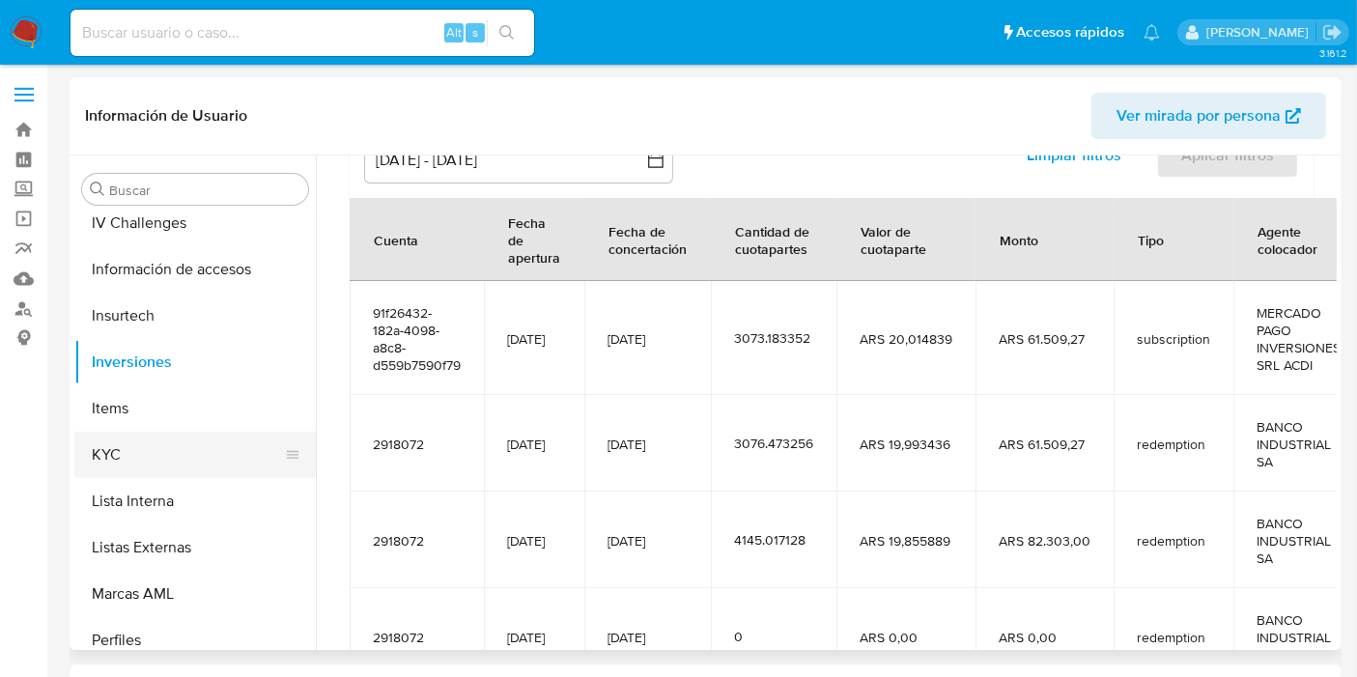
click at [118, 442] on button "KYC" at bounding box center [187, 455] width 226 height 46
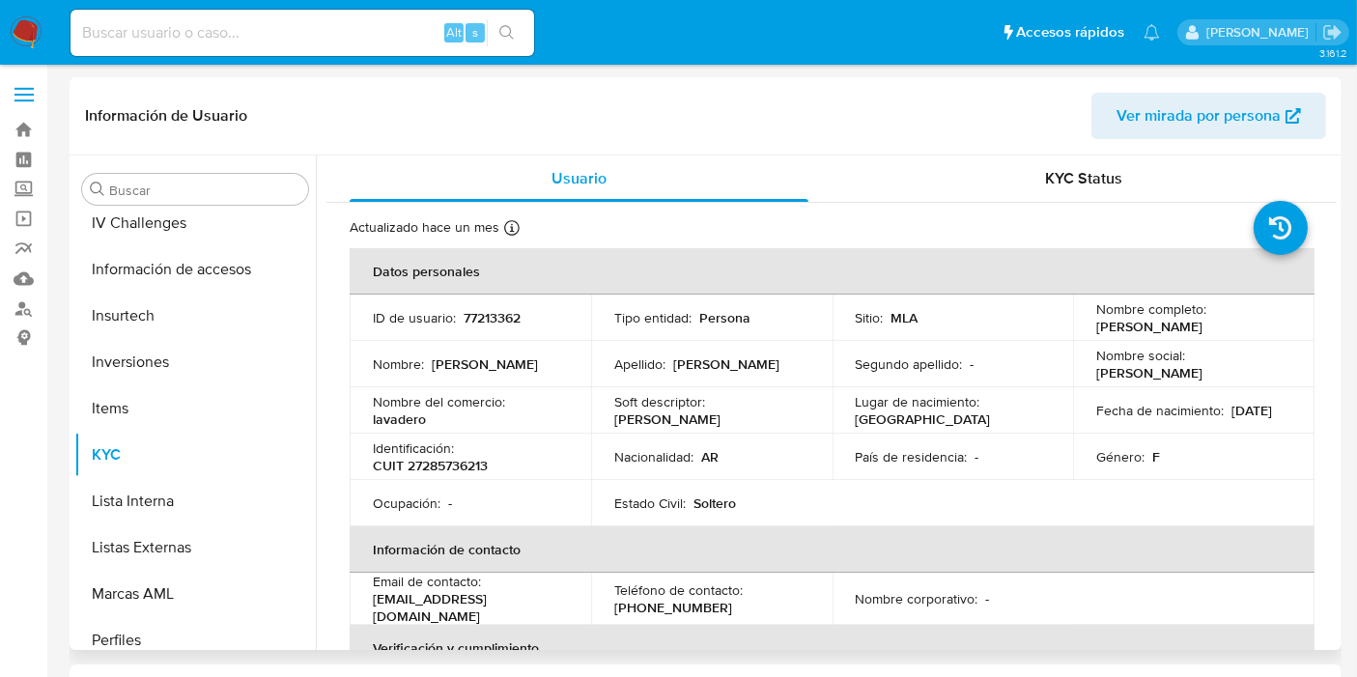
drag, startPoint x: 1222, startPoint y: 325, endPoint x: 1087, endPoint y: 329, distance: 135.3
click at [1087, 329] on td "Nombre completo : Pamela Silvina Vidal" at bounding box center [1193, 318] width 241 height 46
copy p "Pamela Silvina Vidal"
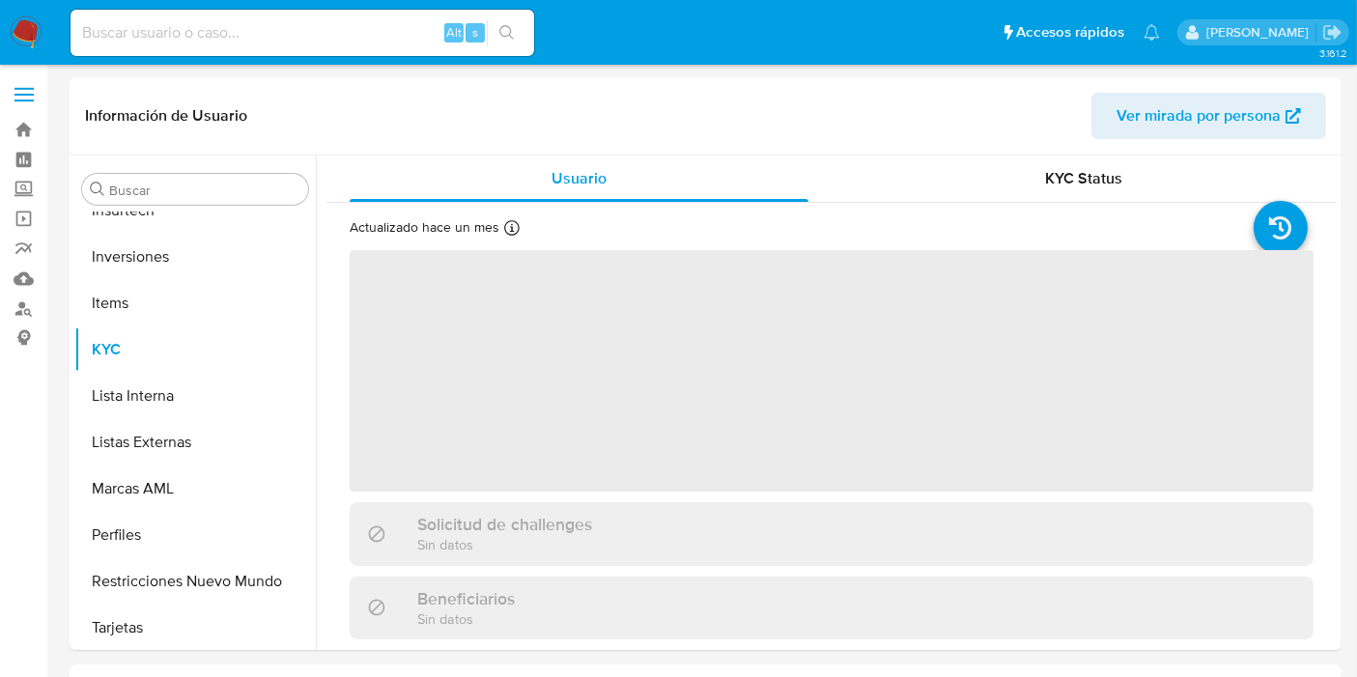
scroll to position [1001, 0]
select select "10"
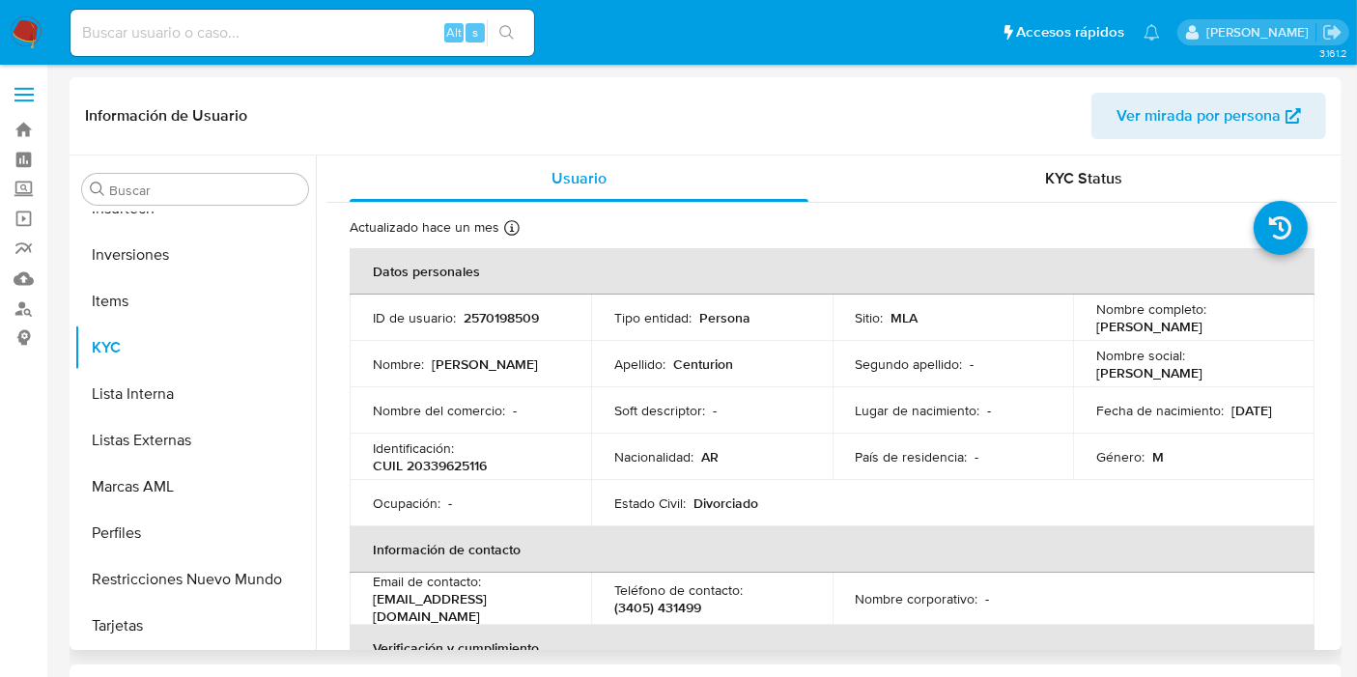
drag, startPoint x: 1233, startPoint y: 324, endPoint x: 1090, endPoint y: 326, distance: 143.0
click at [1090, 326] on td "Nombre completo : [PERSON_NAME]" at bounding box center [1193, 318] width 241 height 46
copy p "[PERSON_NAME]"
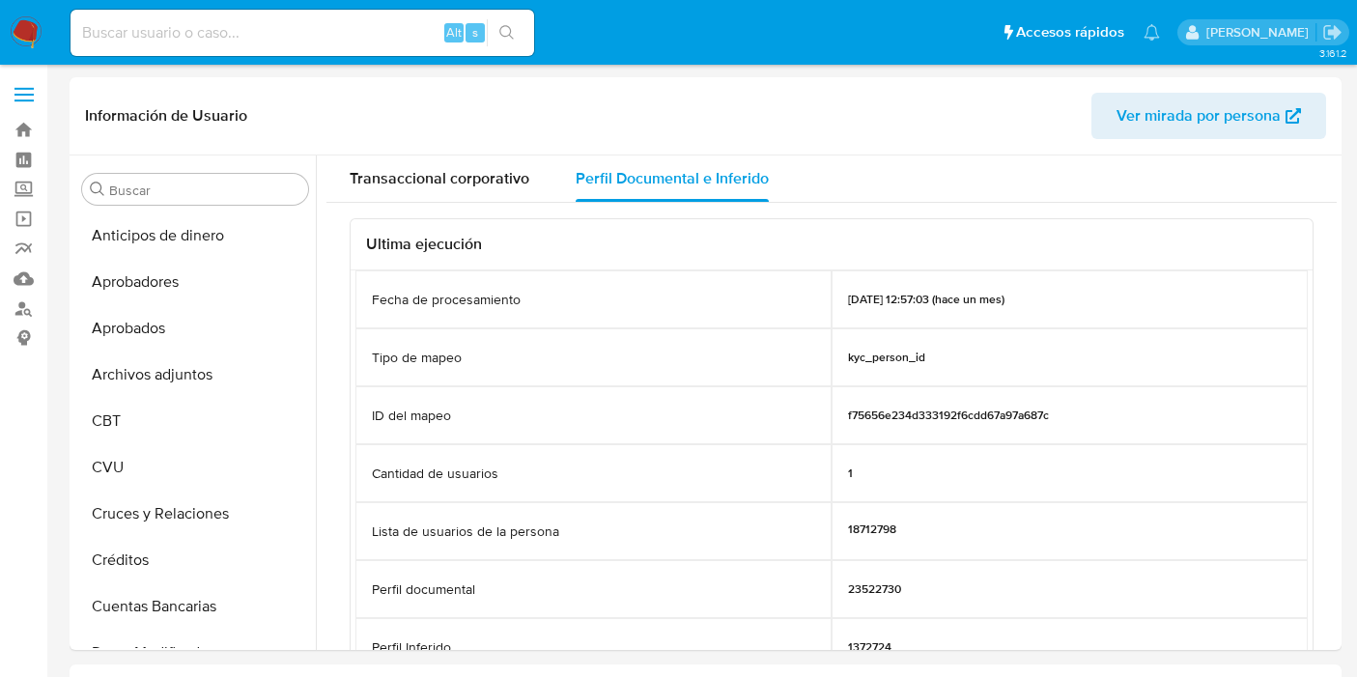
select select "10"
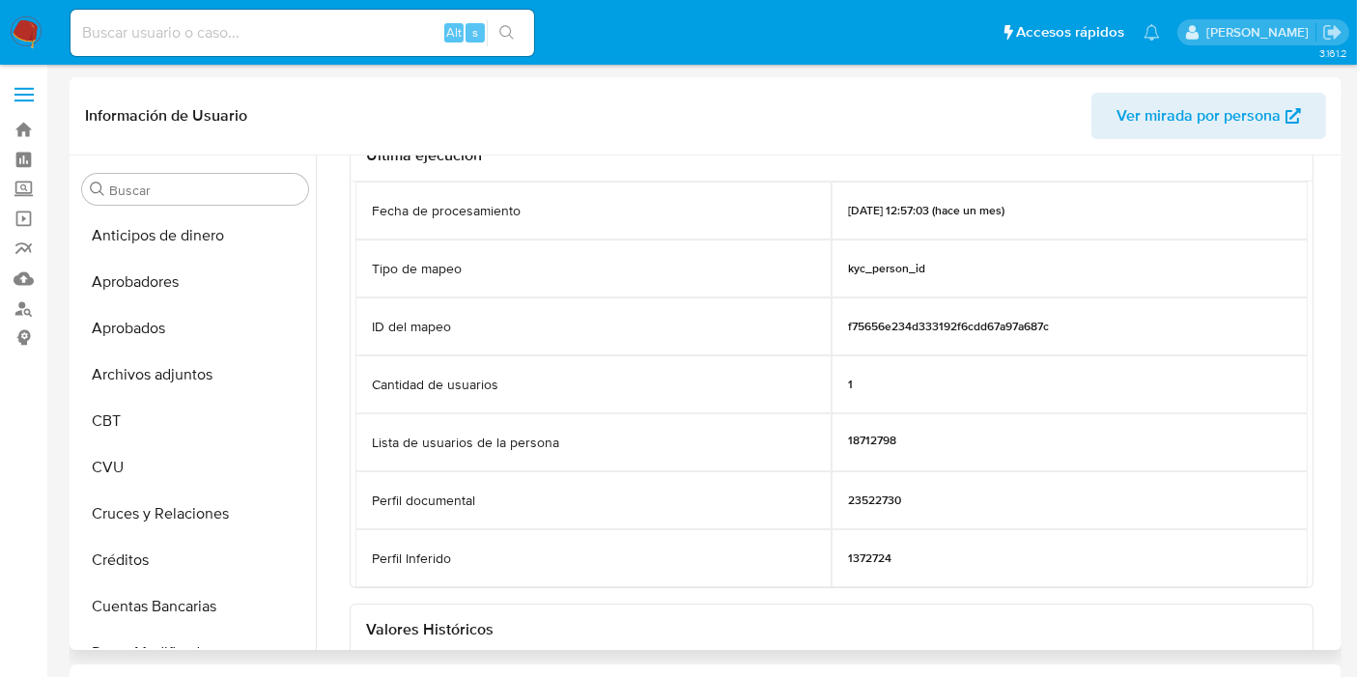
scroll to position [214, 0]
